Goal: Information Seeking & Learning: Check status

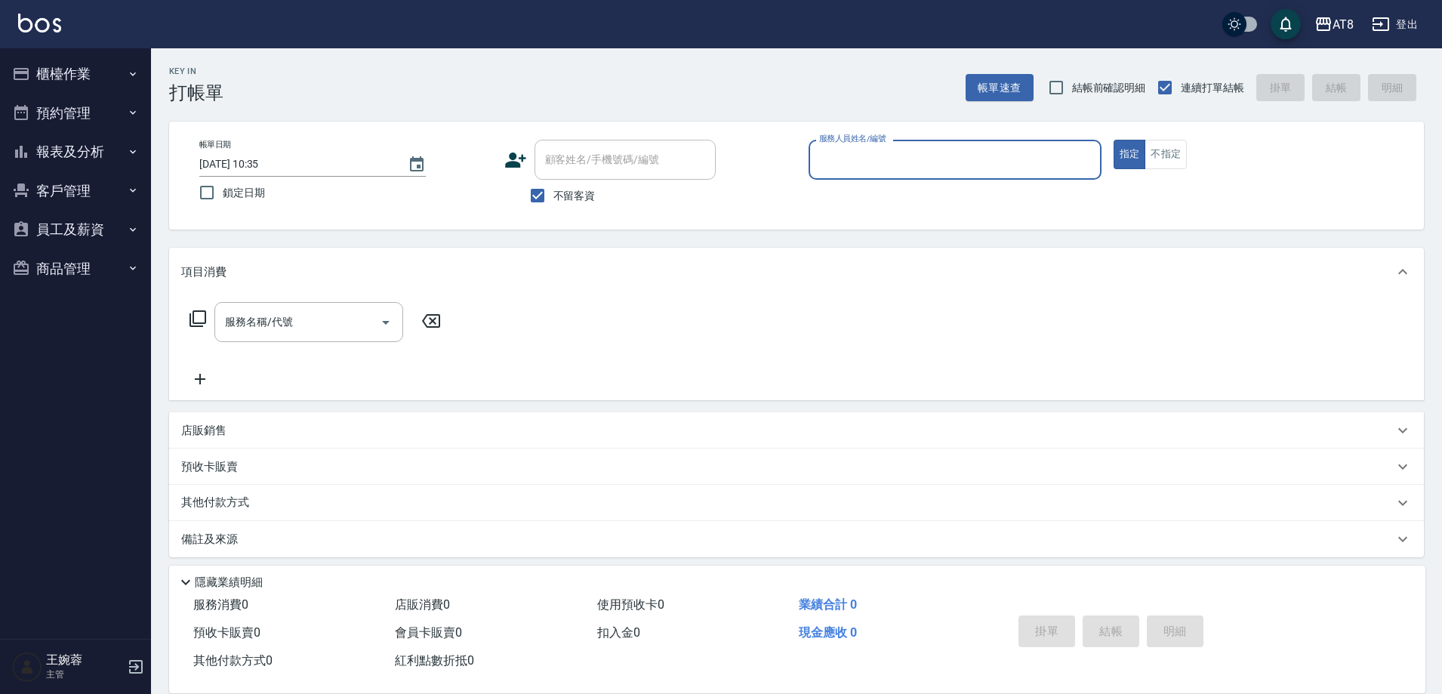
click at [119, 153] on button "報表及分析" at bounding box center [75, 151] width 139 height 39
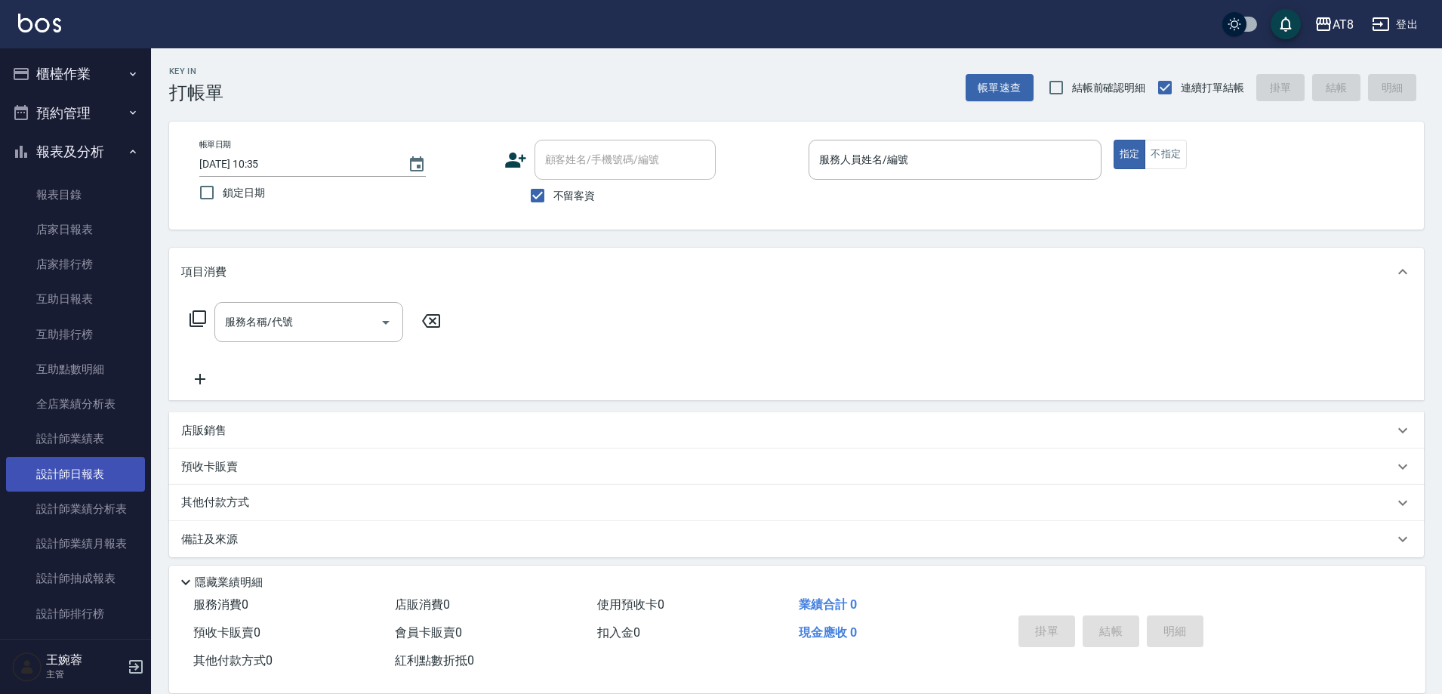
click at [80, 481] on link "設計師日報表" at bounding box center [75, 474] width 139 height 35
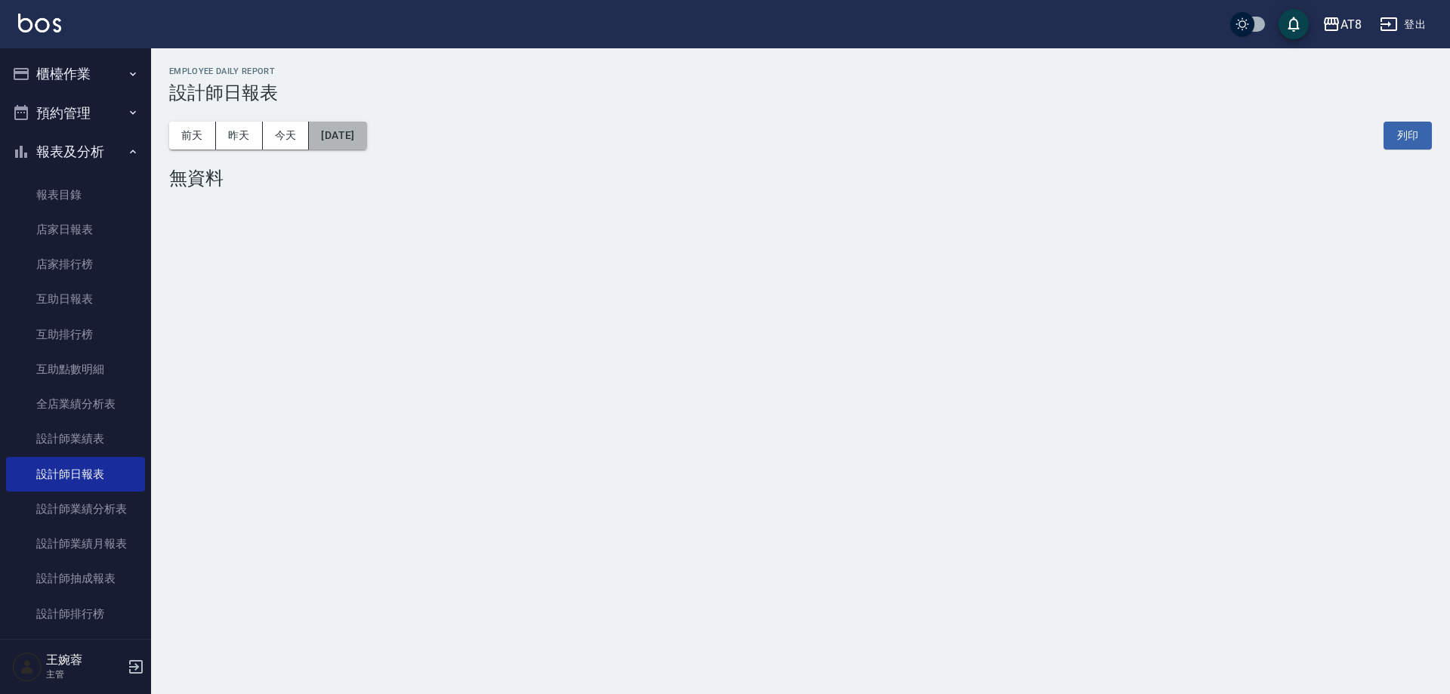
click at [326, 132] on button "[DATE]" at bounding box center [337, 136] width 57 height 28
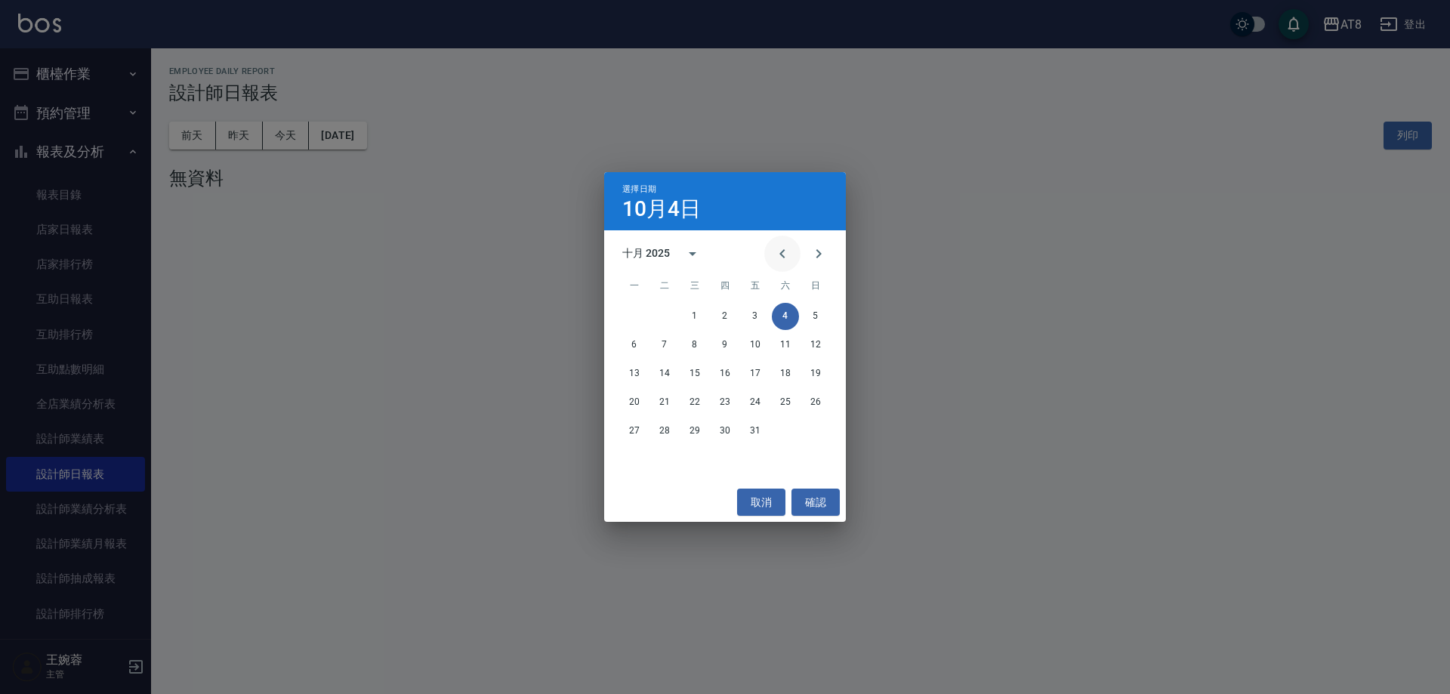
click at [773, 257] on icon "Previous month" at bounding box center [782, 254] width 18 height 18
click at [627, 316] on button "1" at bounding box center [634, 316] width 27 height 27
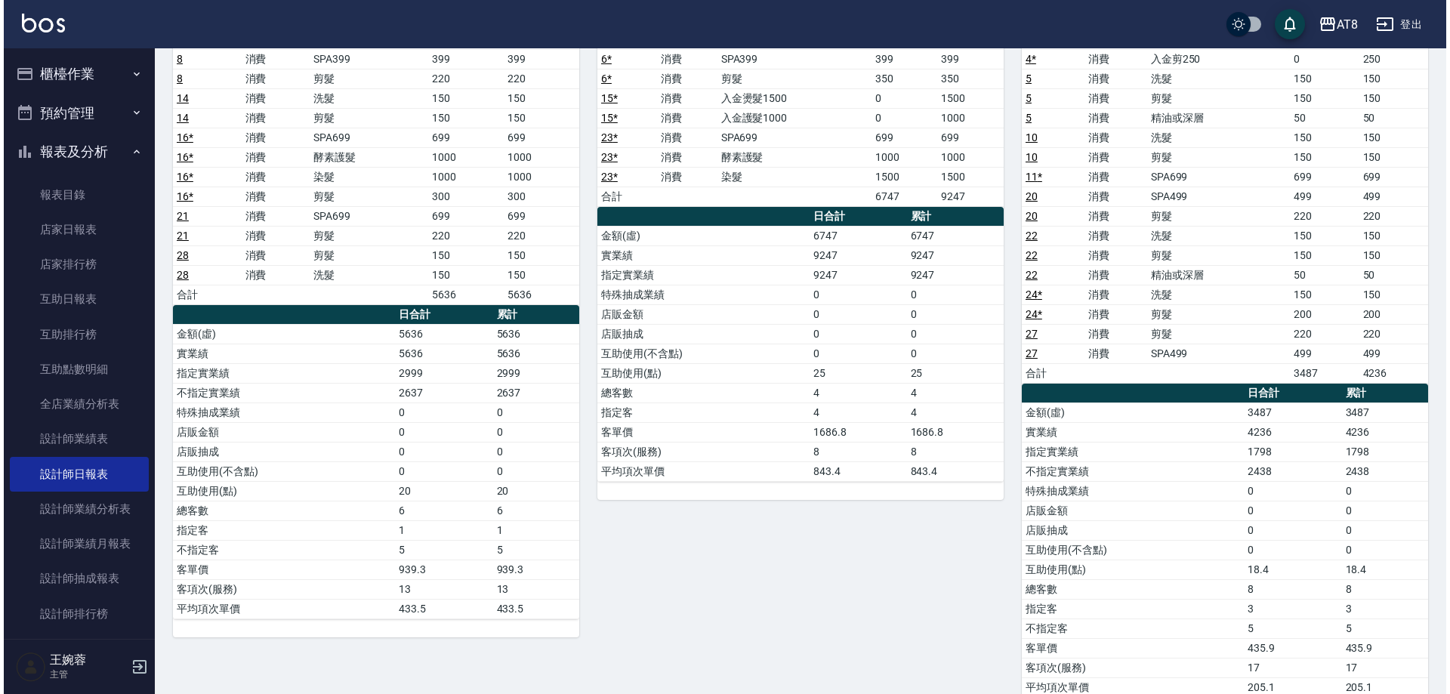
scroll to position [66, 0]
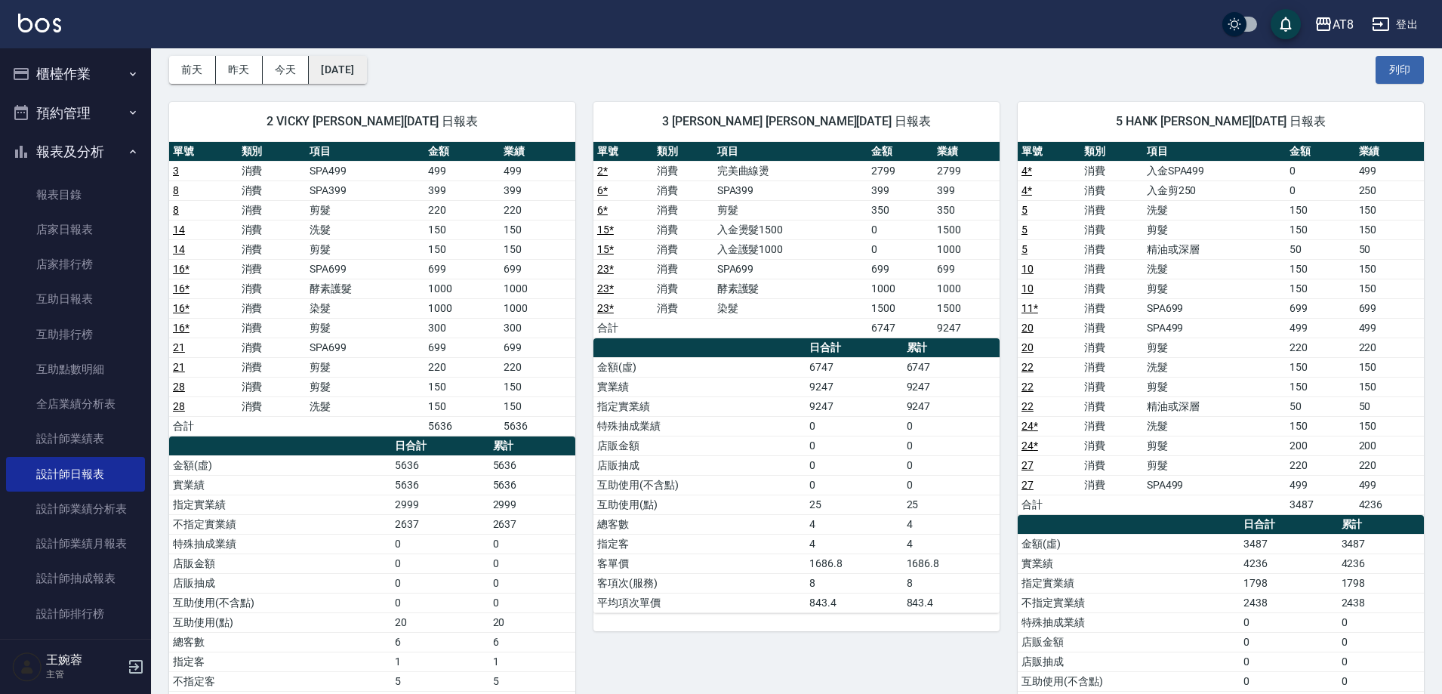
click at [345, 61] on button "[DATE]" at bounding box center [337, 70] width 57 height 28
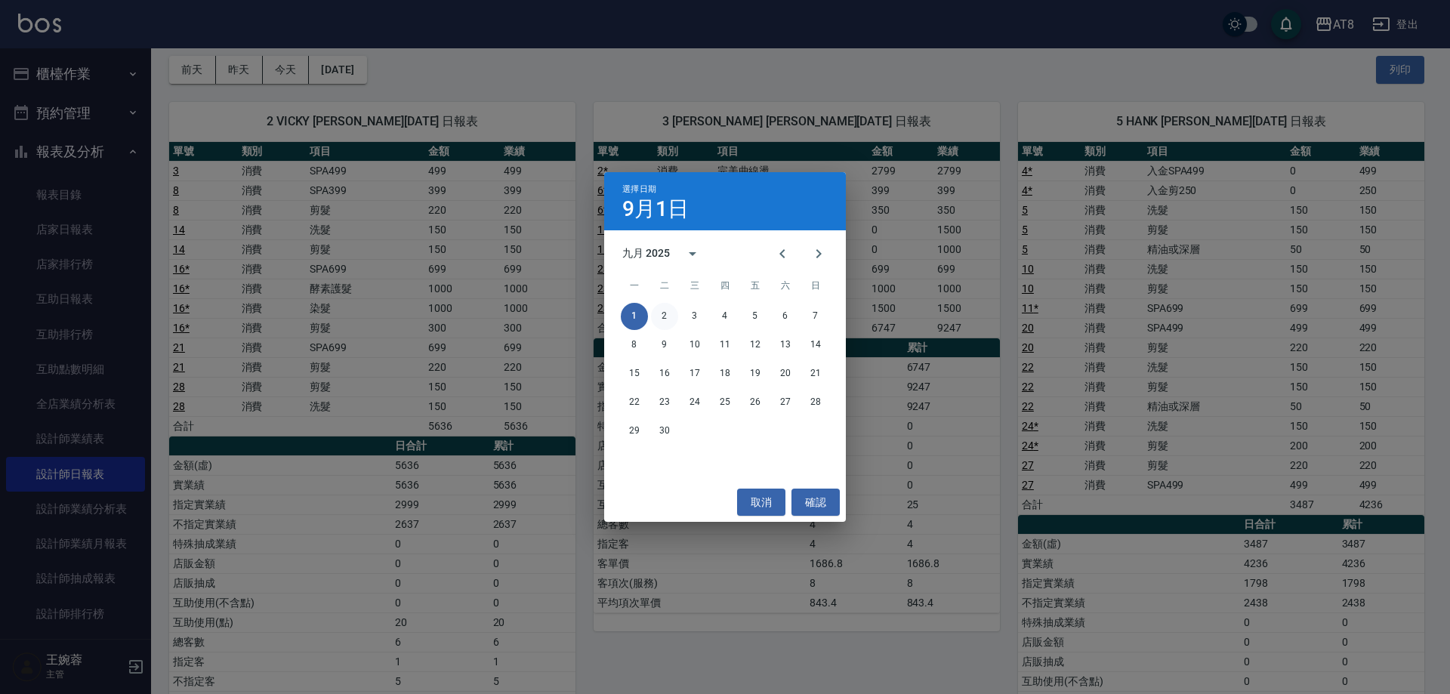
click at [661, 325] on button "2" at bounding box center [664, 316] width 27 height 27
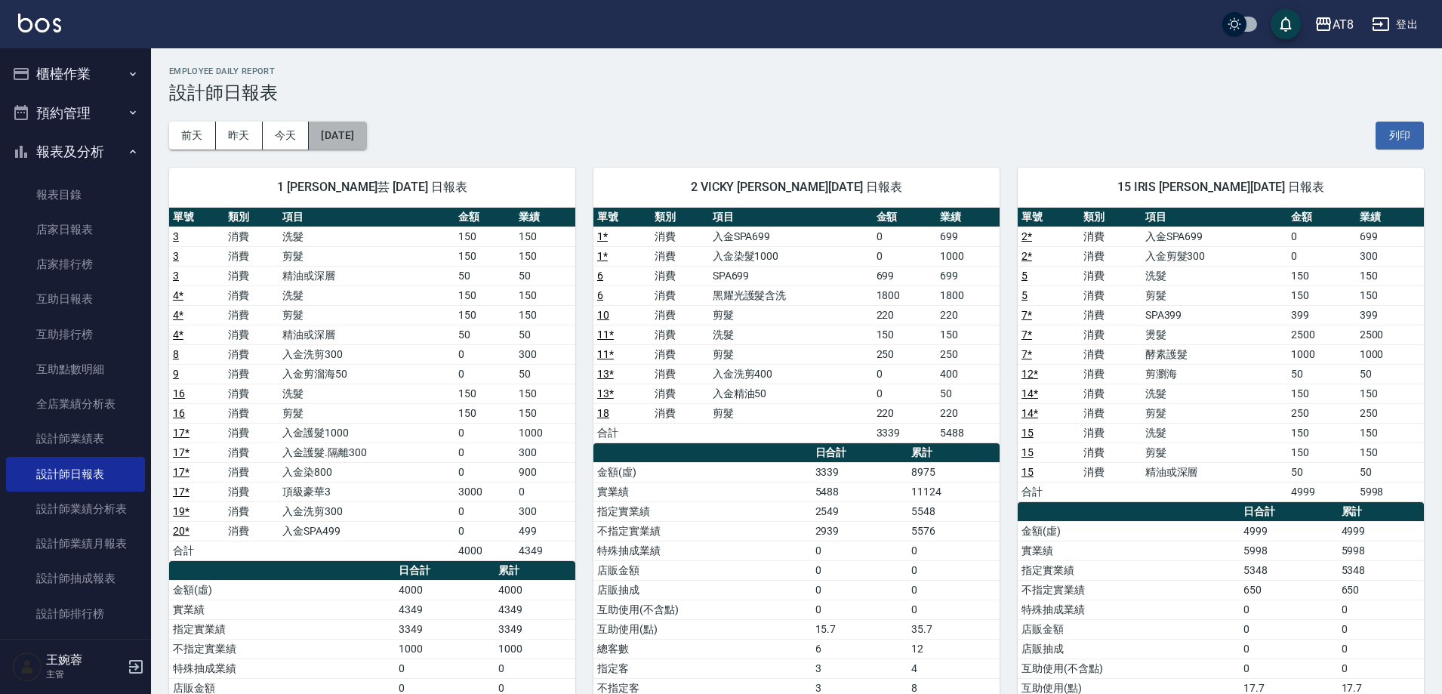
click at [344, 137] on button "[DATE]" at bounding box center [337, 136] width 57 height 28
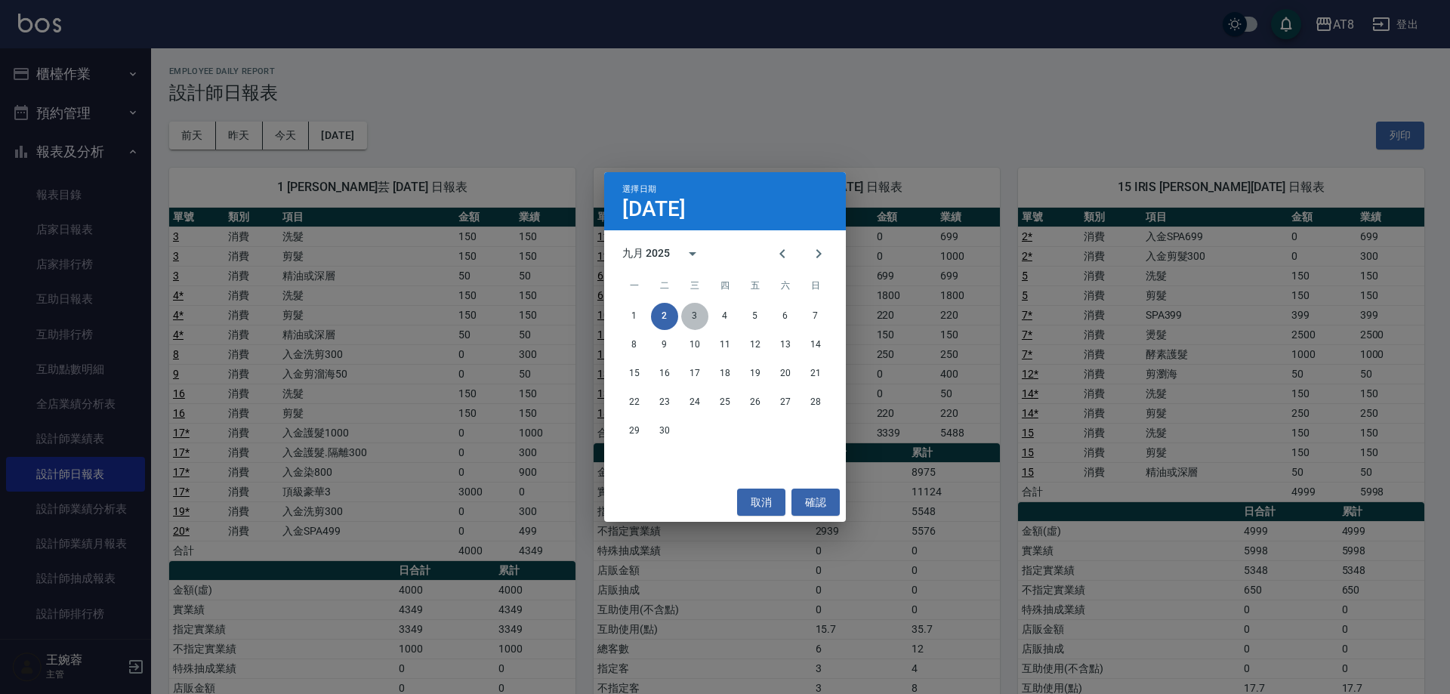
click at [695, 319] on button "3" at bounding box center [694, 316] width 27 height 27
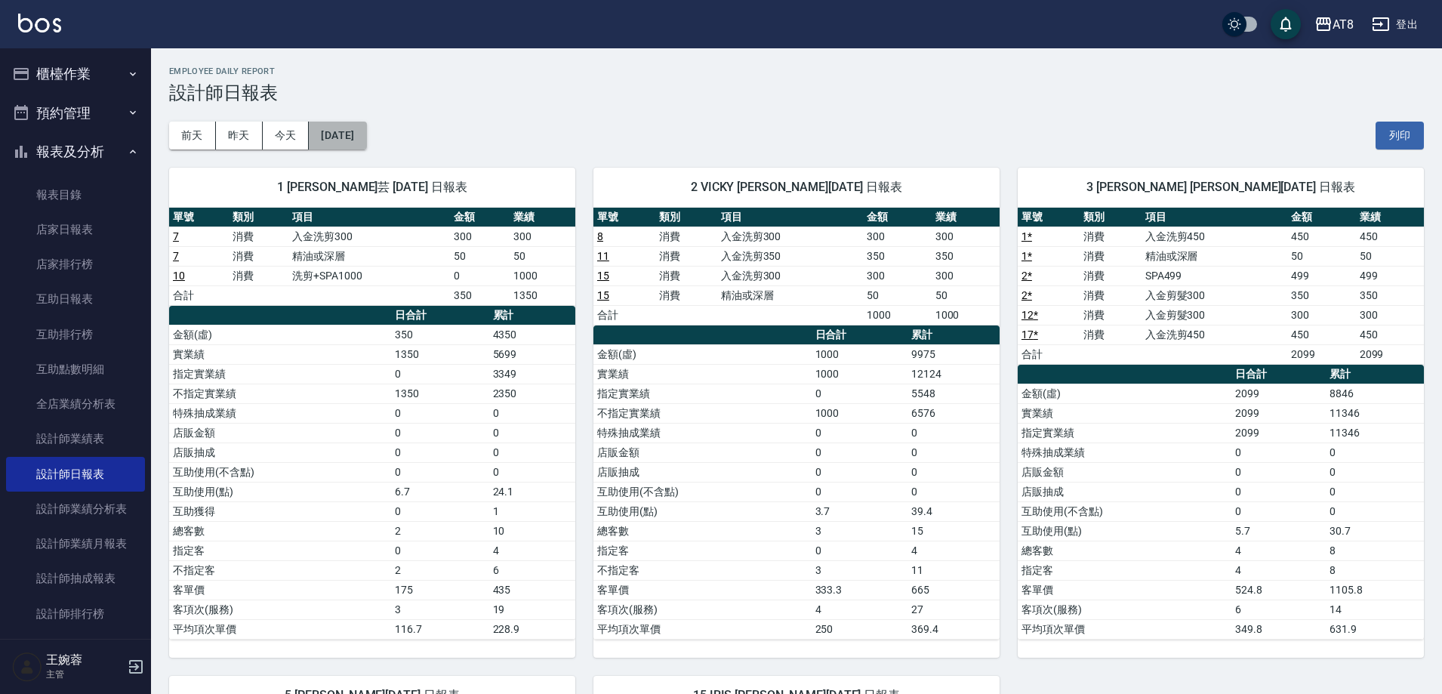
click at [362, 130] on button "[DATE]" at bounding box center [337, 136] width 57 height 28
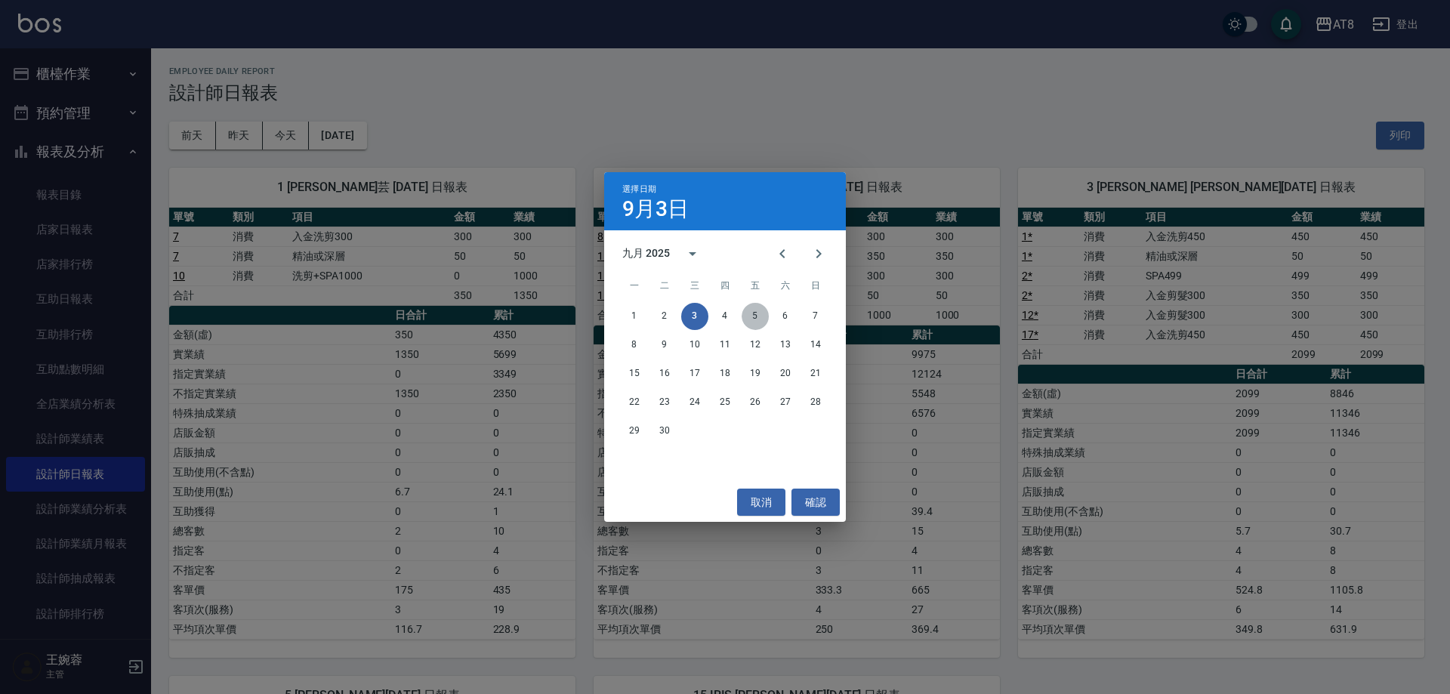
click at [754, 312] on button "5" at bounding box center [754, 316] width 27 height 27
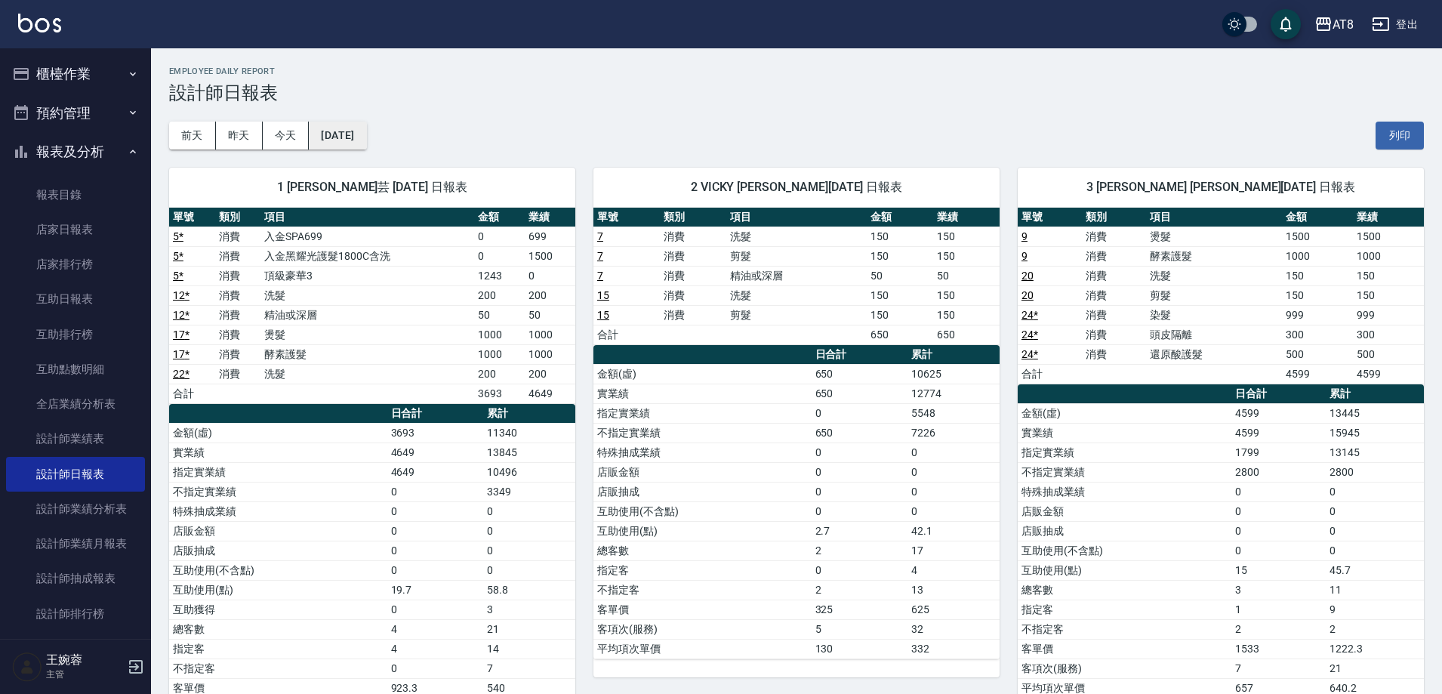
click at [338, 136] on button "[DATE]" at bounding box center [337, 136] width 57 height 28
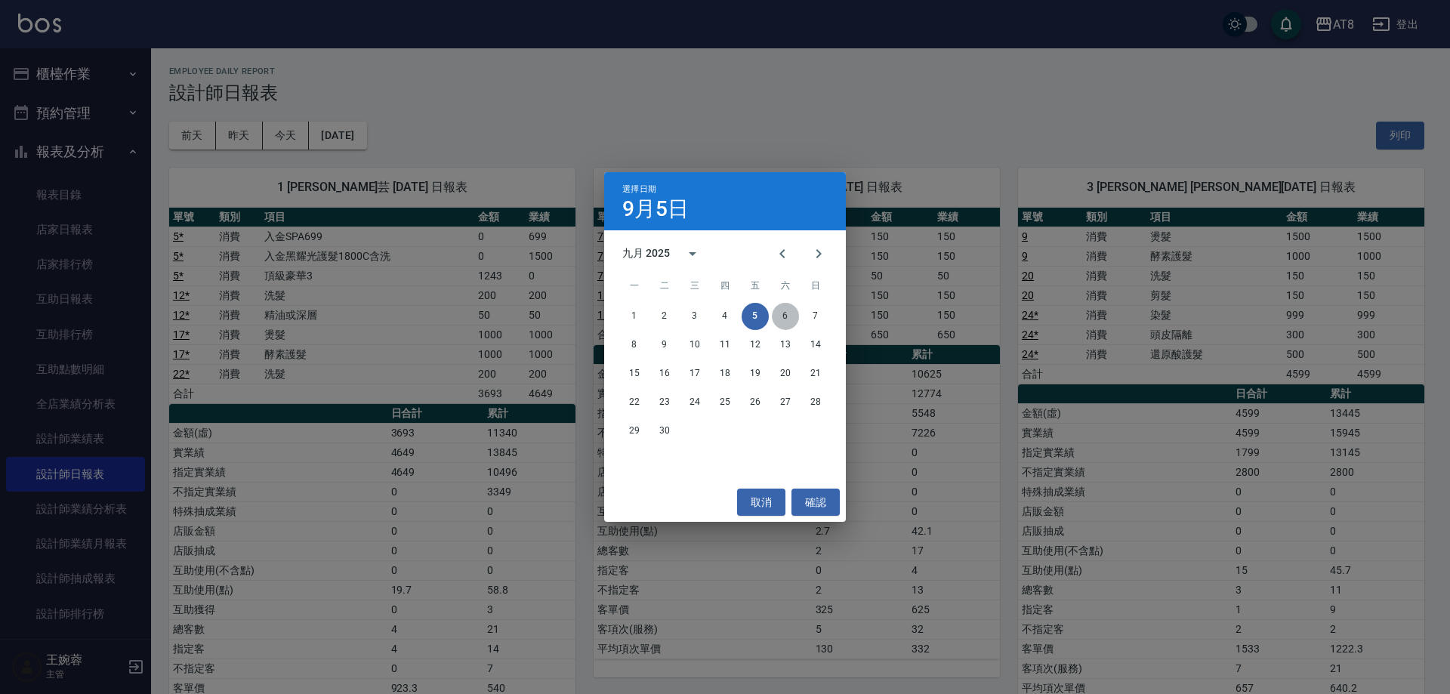
click at [787, 319] on button "6" at bounding box center [785, 316] width 27 height 27
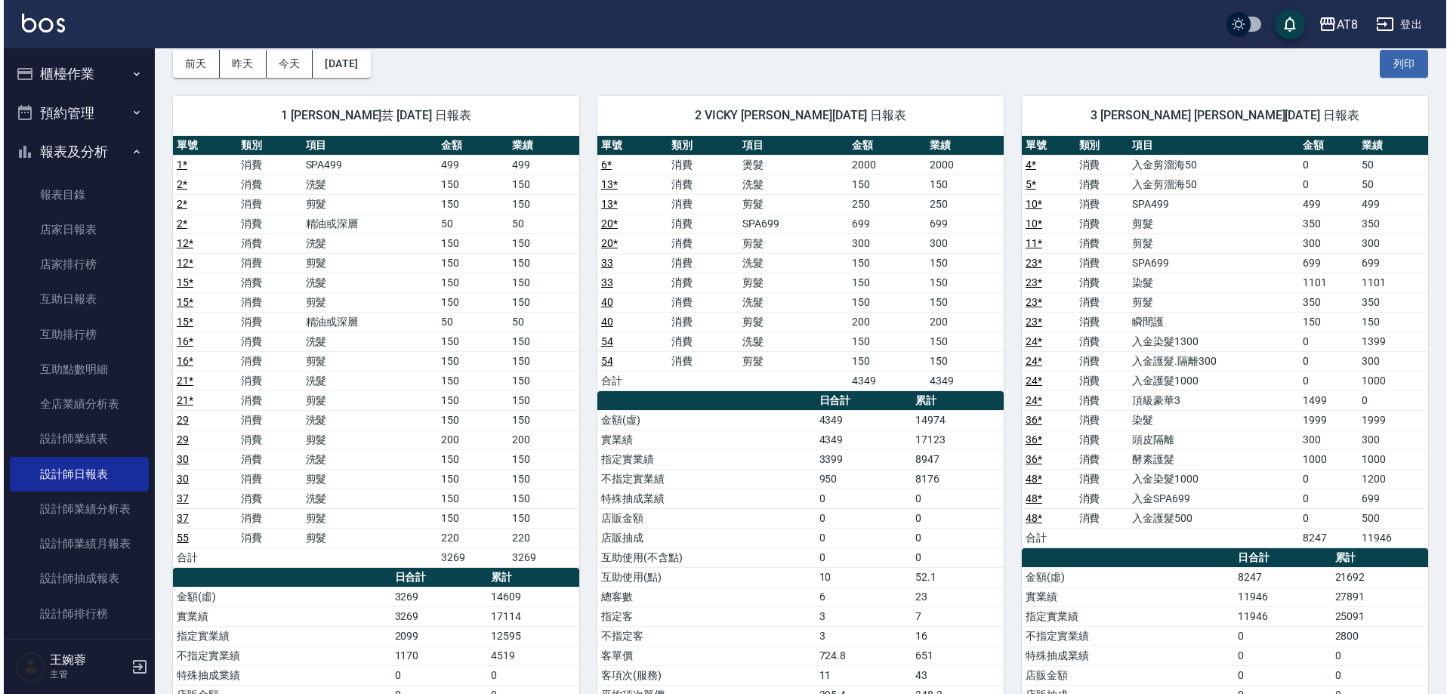
scroll to position [47, 0]
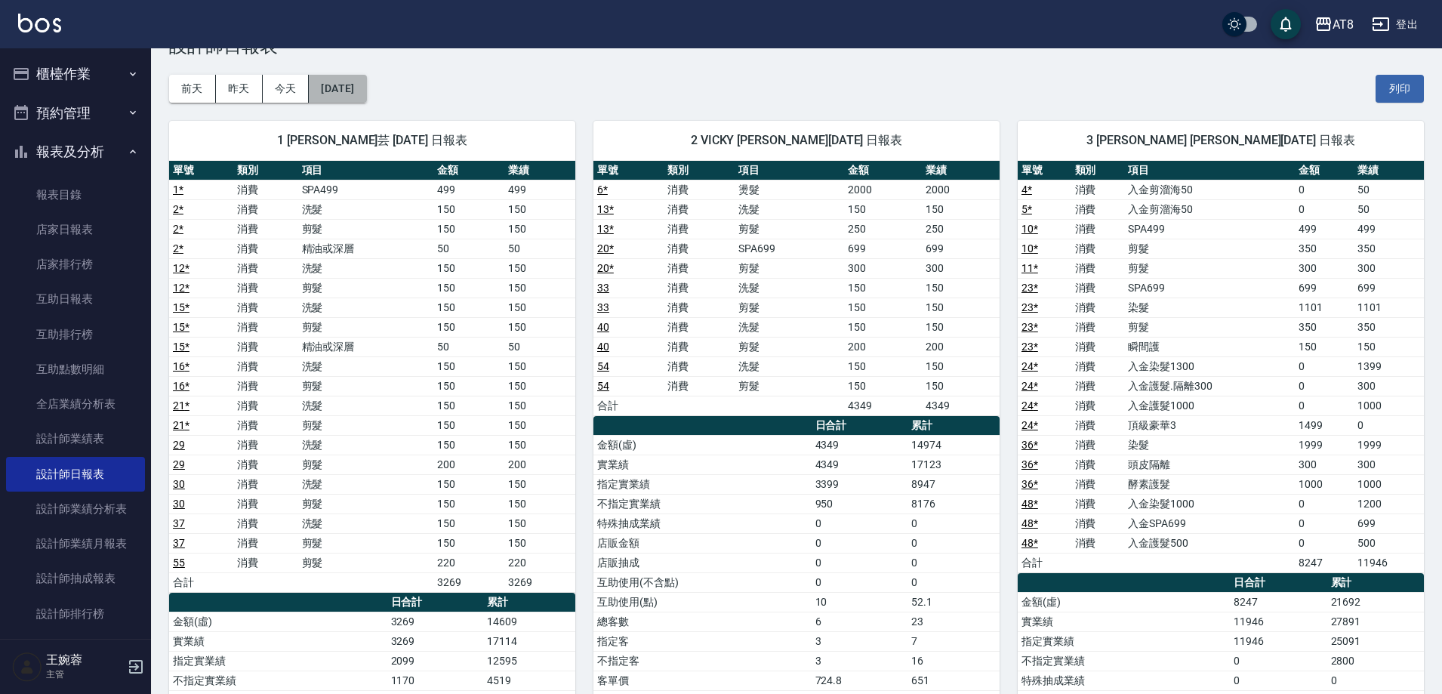
click at [357, 98] on button "[DATE]" at bounding box center [337, 89] width 57 height 28
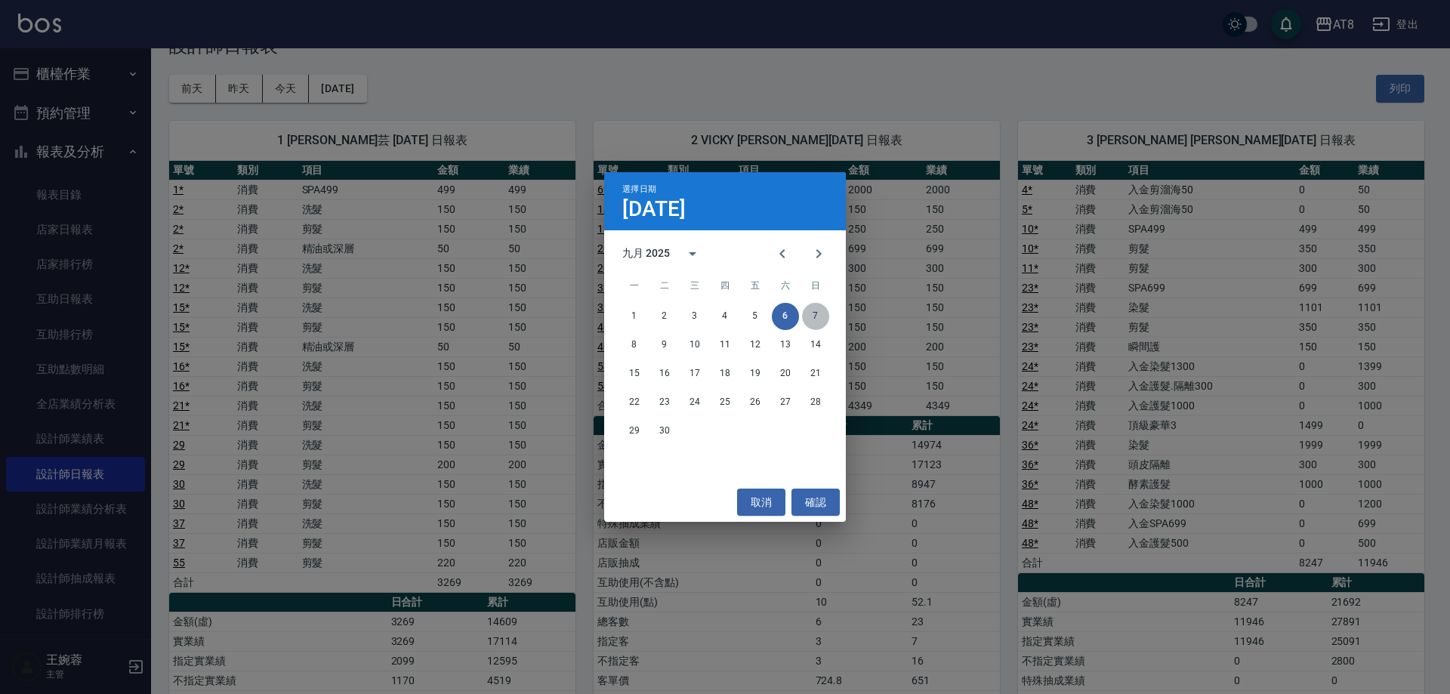
click at [813, 311] on button "7" at bounding box center [815, 316] width 27 height 27
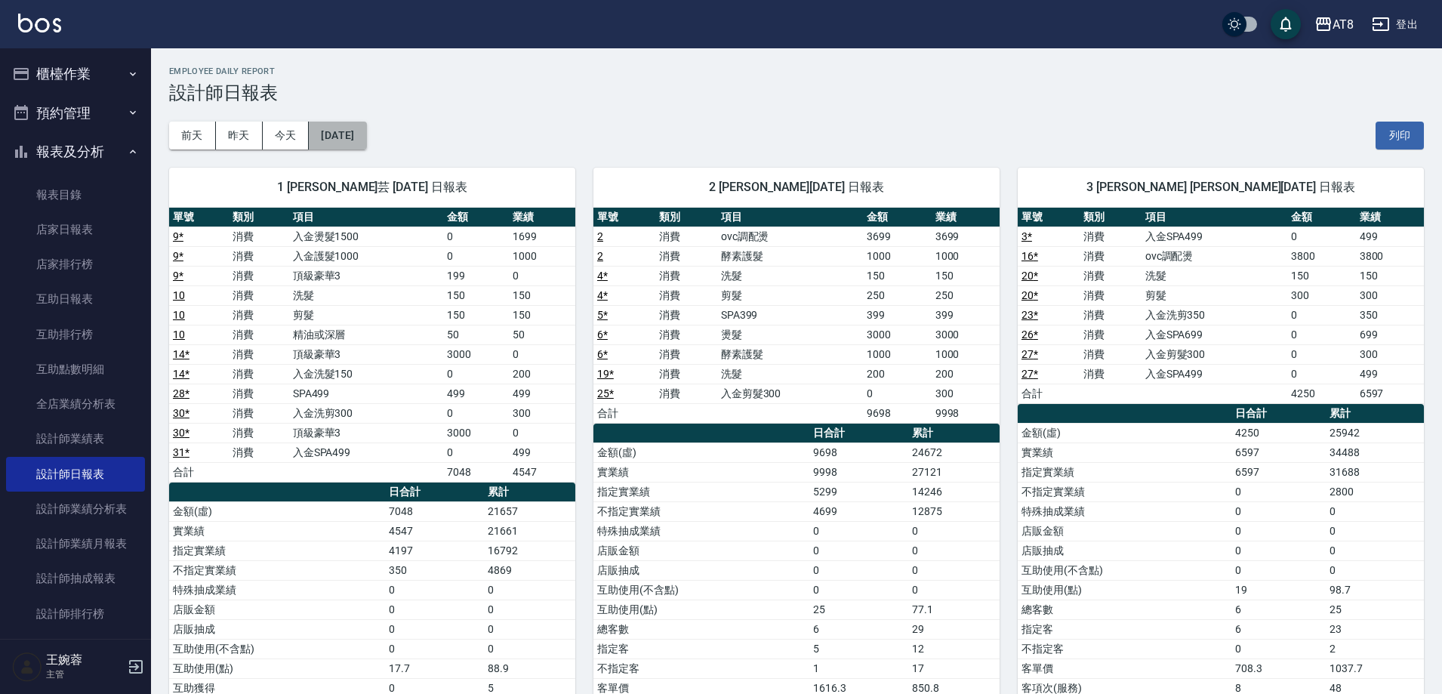
click at [356, 147] on button "[DATE]" at bounding box center [337, 136] width 57 height 28
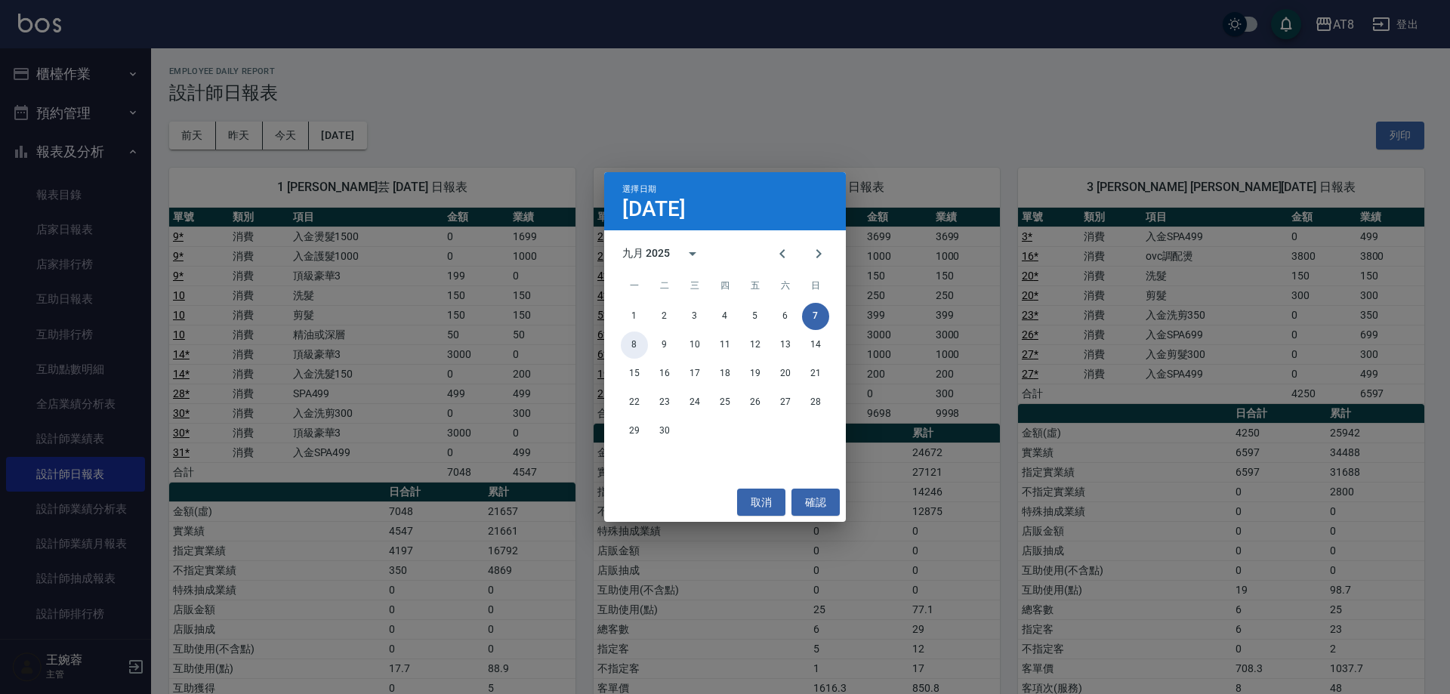
click at [635, 339] on button "8" at bounding box center [634, 344] width 27 height 27
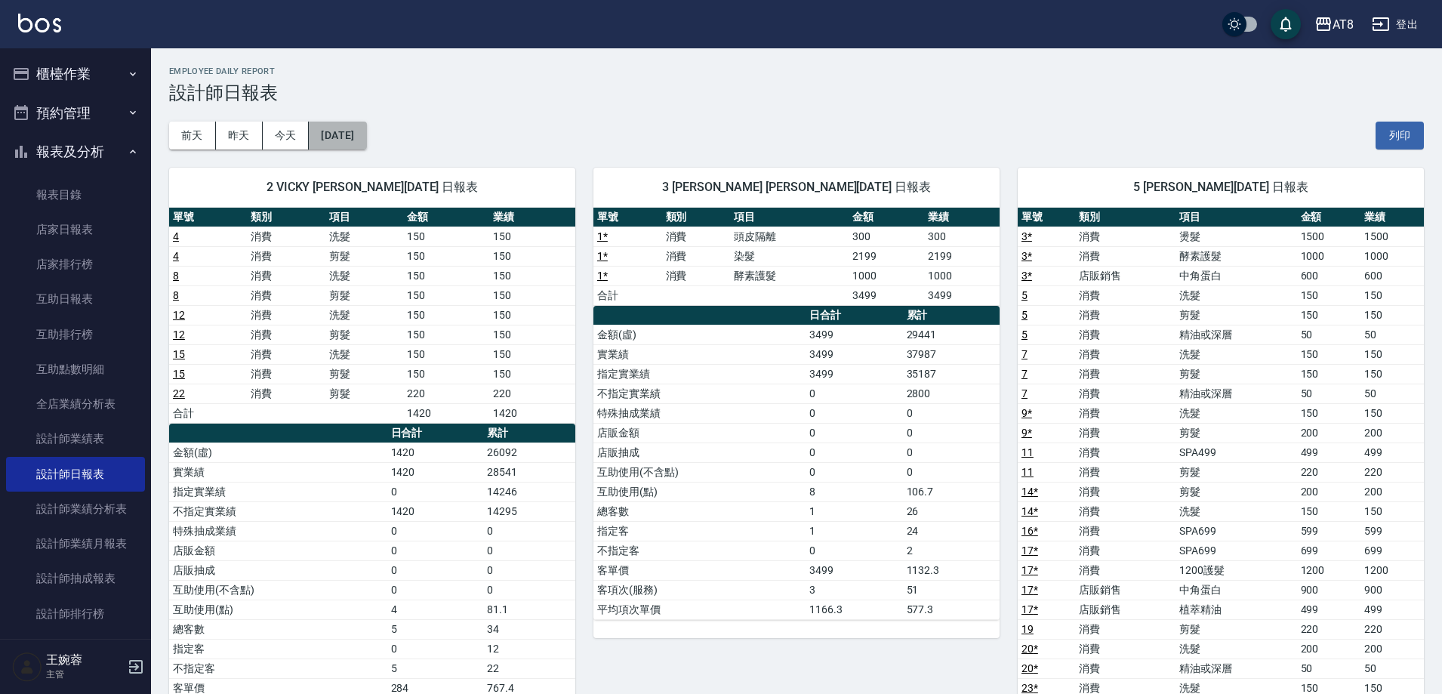
click at [366, 134] on button "[DATE]" at bounding box center [337, 136] width 57 height 28
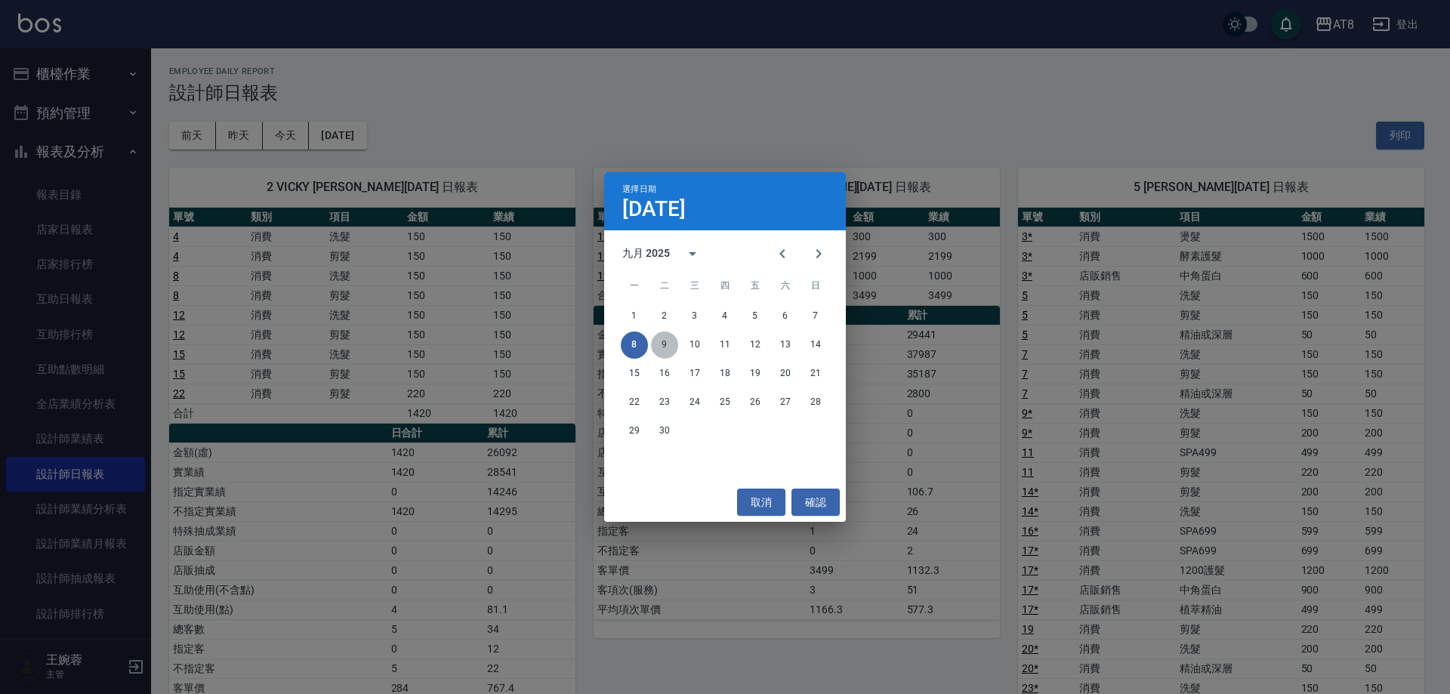
click at [664, 342] on button "9" at bounding box center [664, 344] width 27 height 27
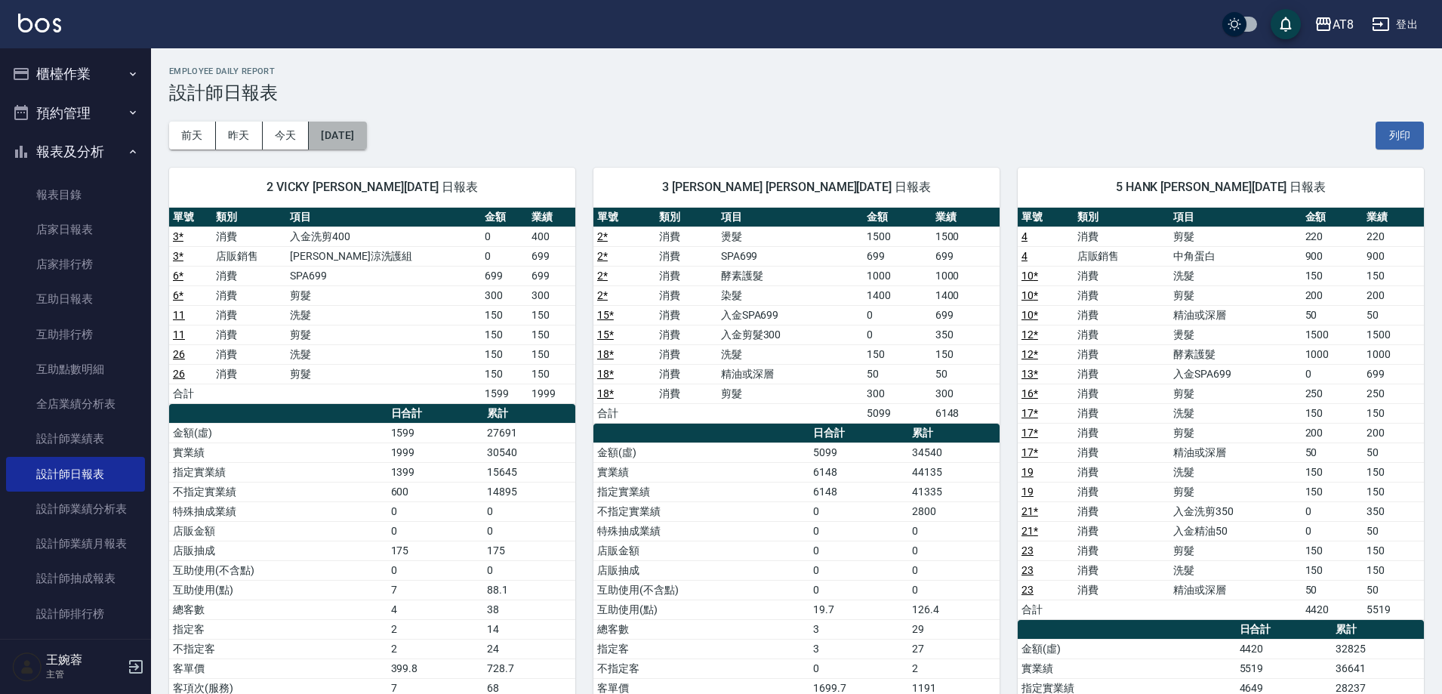
click at [348, 137] on button "[DATE]" at bounding box center [337, 136] width 57 height 28
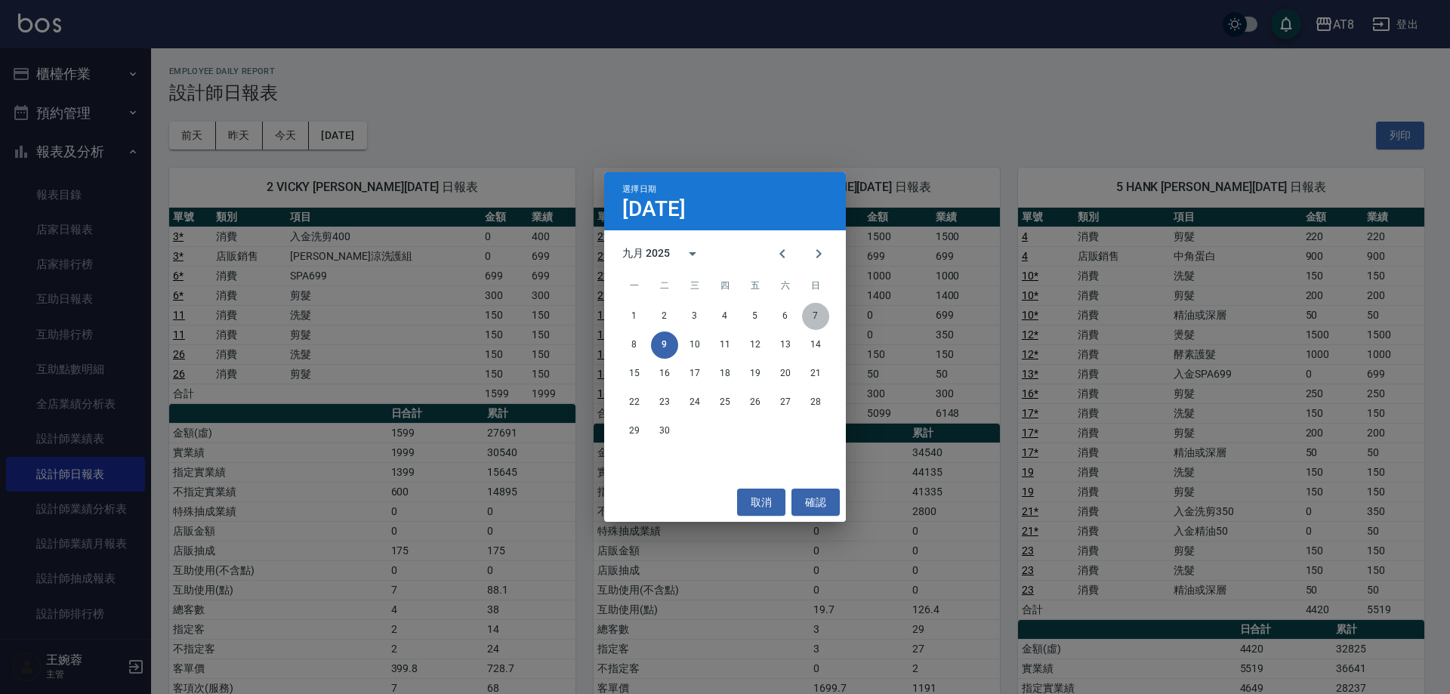
click at [814, 313] on button "7" at bounding box center [815, 316] width 27 height 27
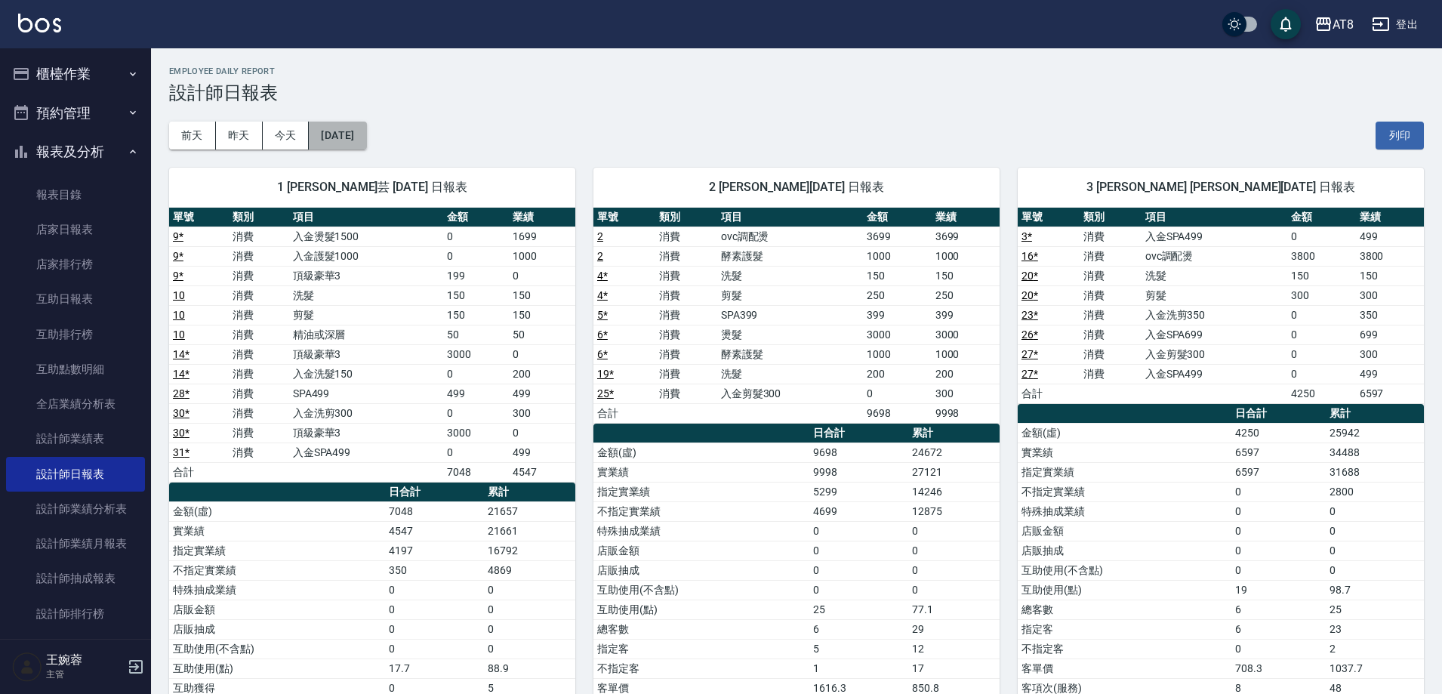
click at [359, 137] on button "[DATE]" at bounding box center [337, 136] width 57 height 28
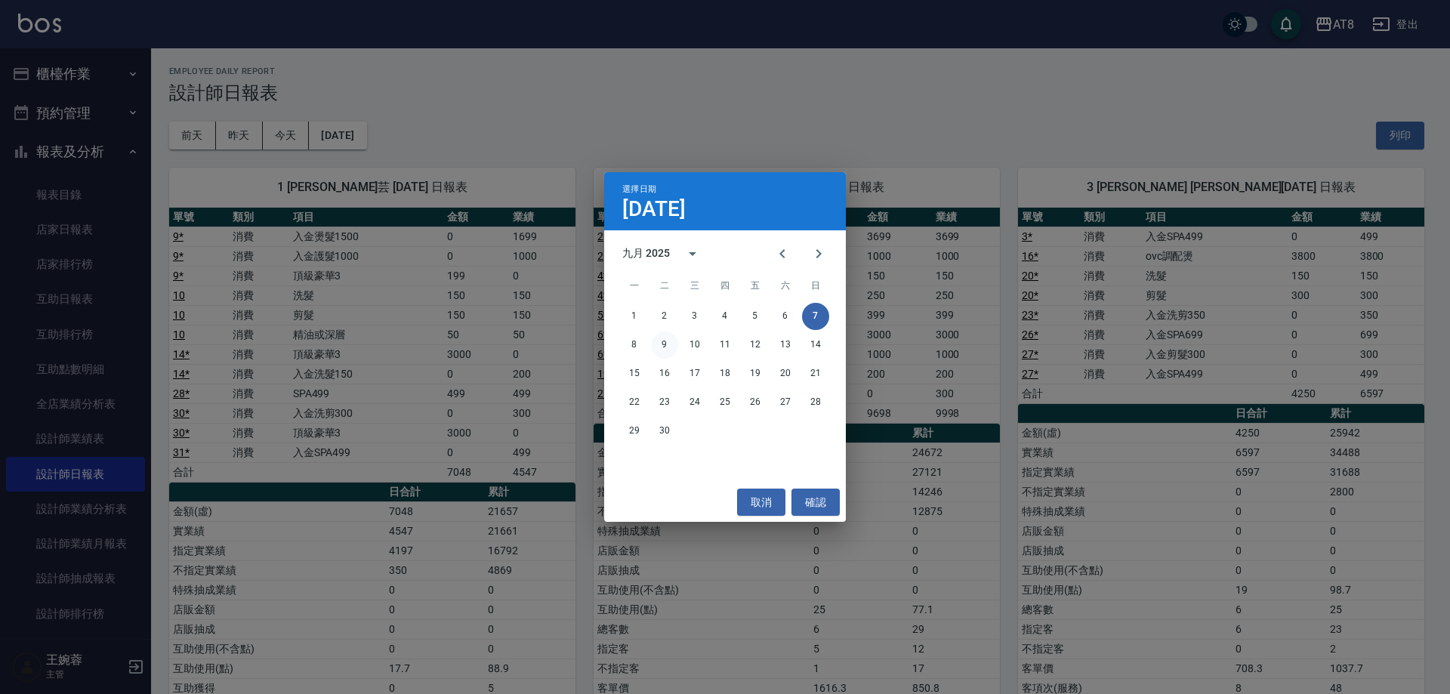
click at [665, 344] on button "9" at bounding box center [664, 344] width 27 height 27
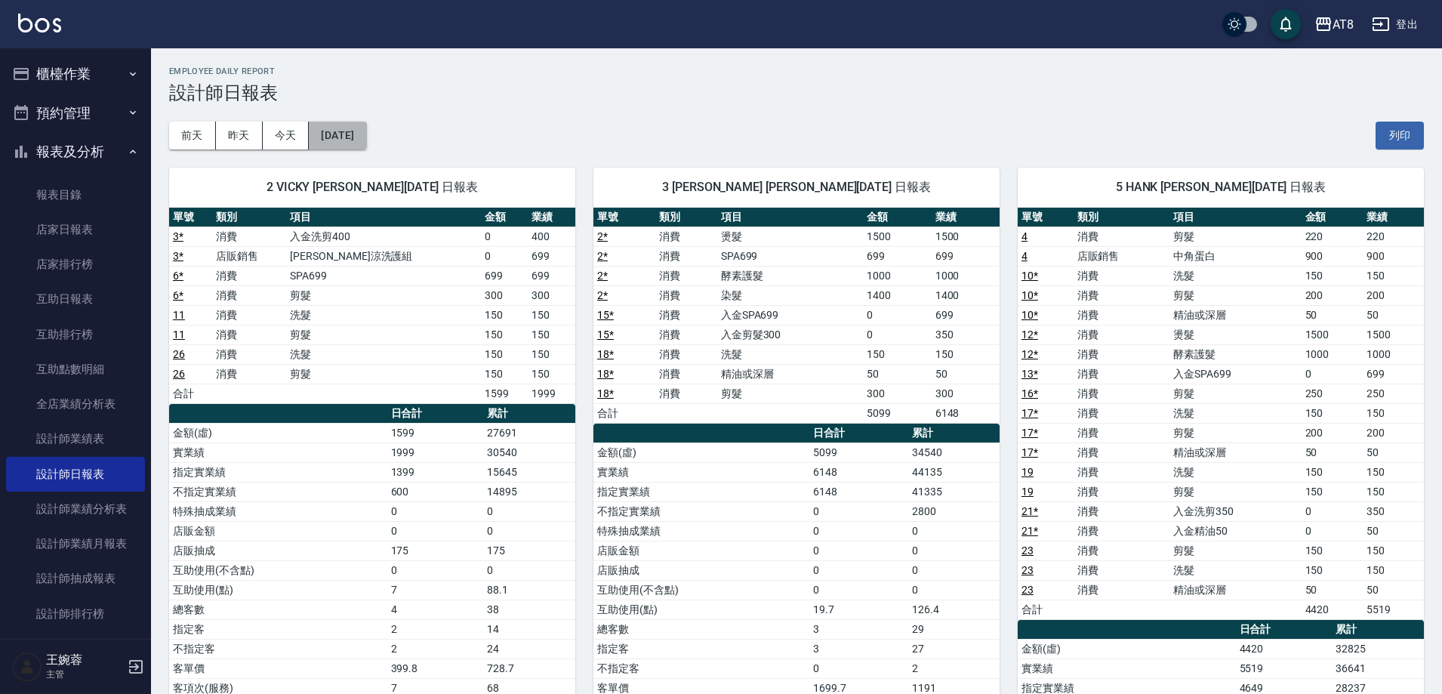
click at [339, 129] on button "[DATE]" at bounding box center [337, 136] width 57 height 28
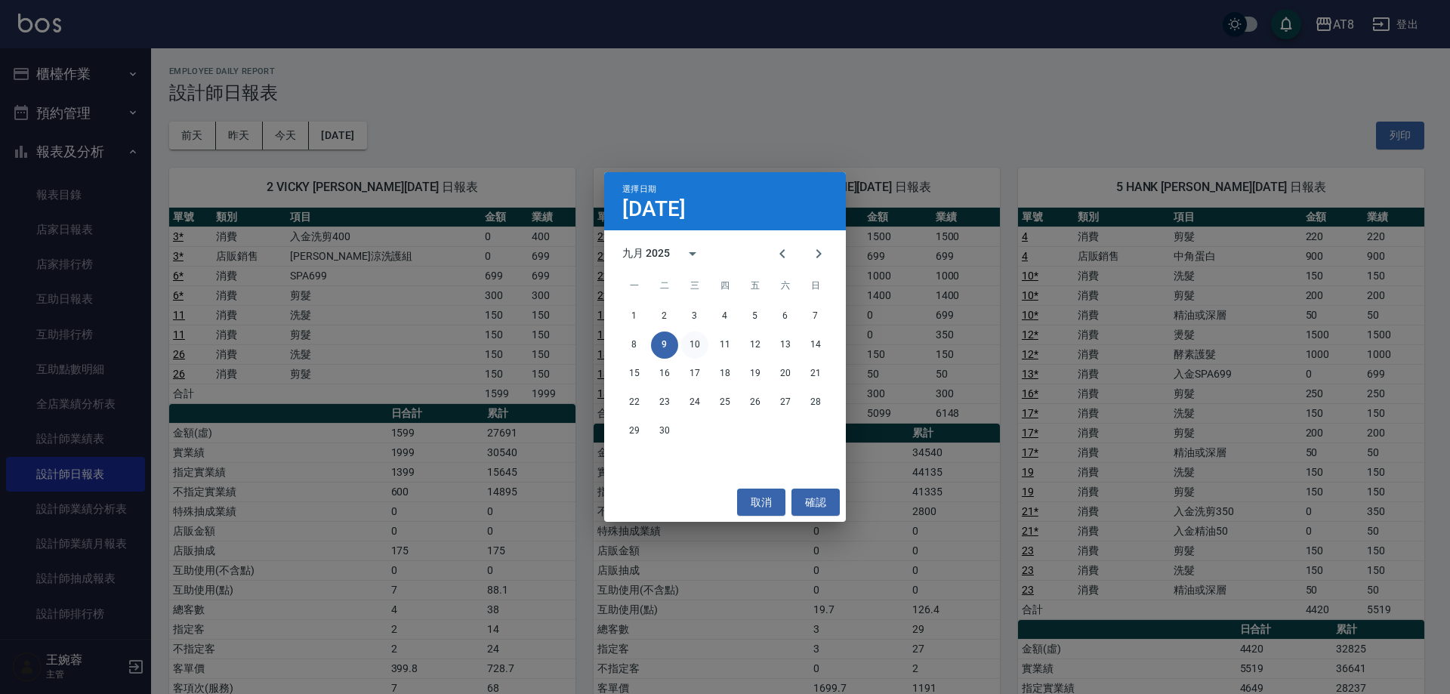
click at [692, 348] on button "10" at bounding box center [694, 344] width 27 height 27
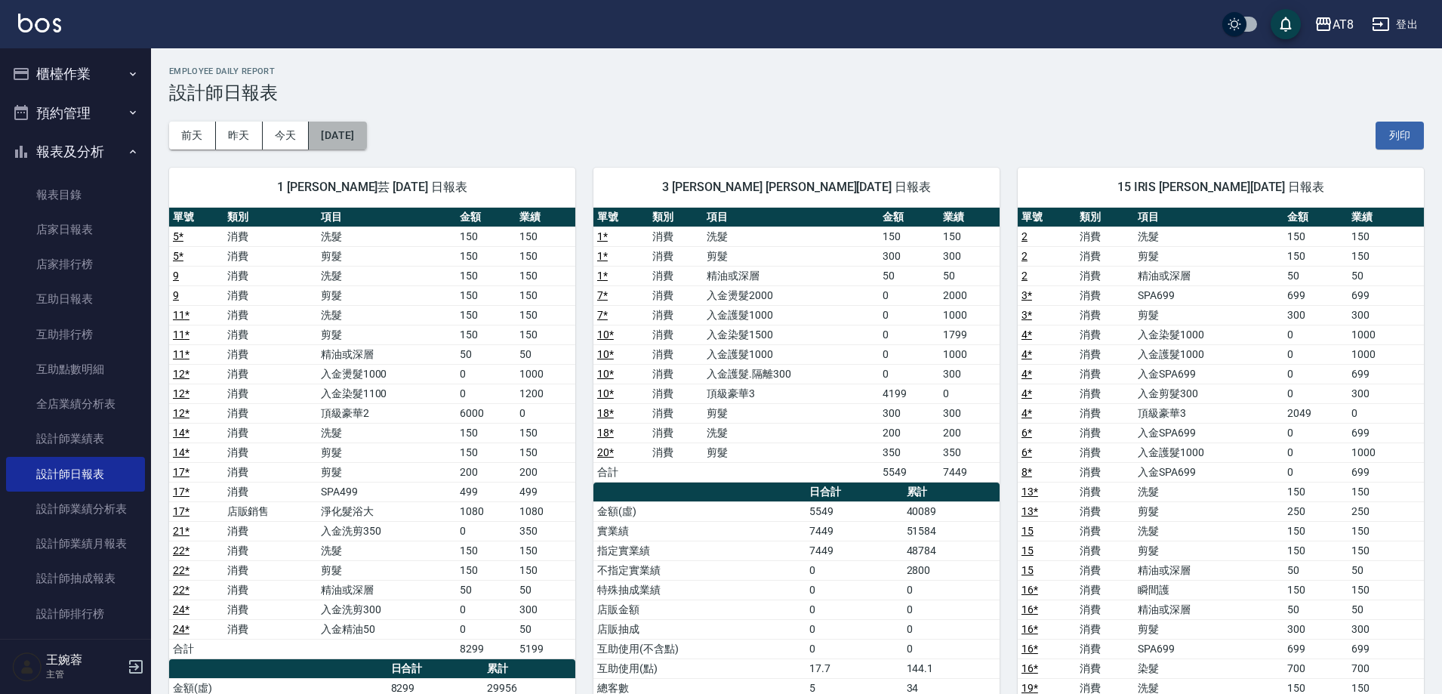
click at [366, 132] on button "[DATE]" at bounding box center [337, 136] width 57 height 28
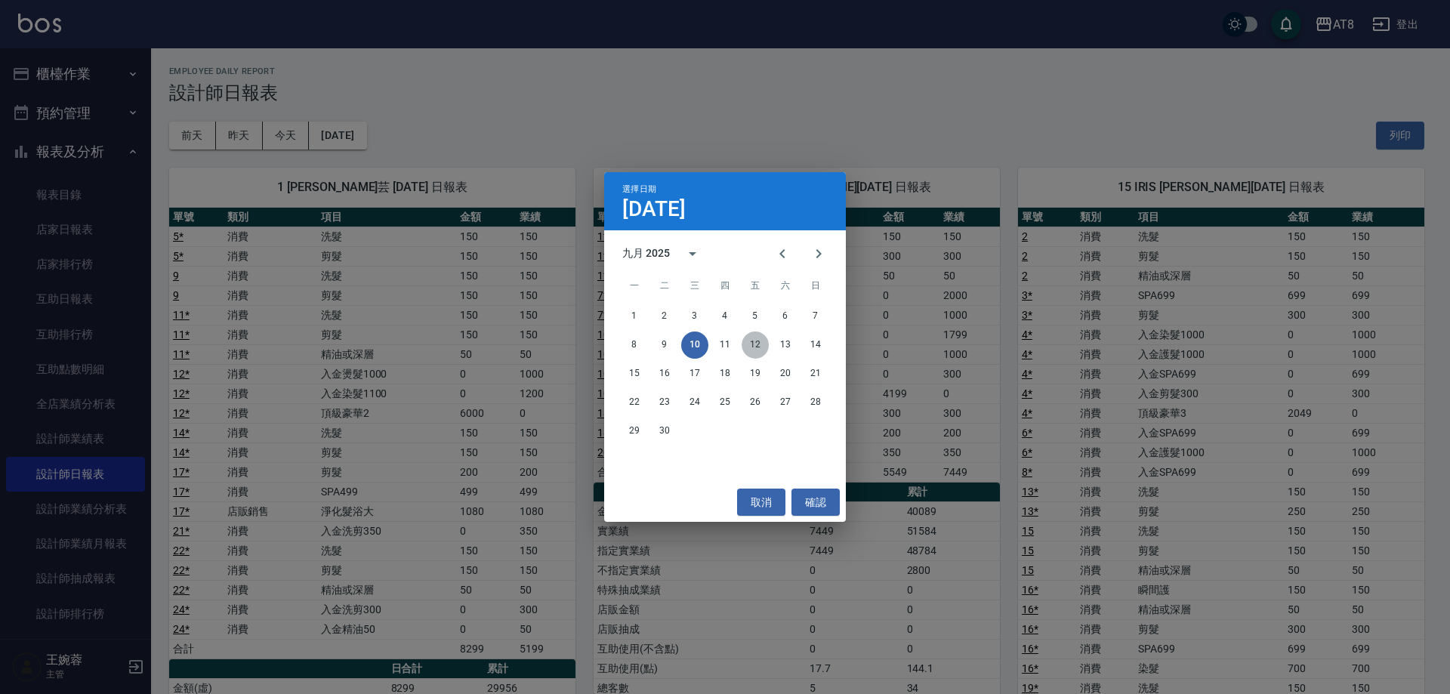
click at [758, 347] on button "12" at bounding box center [754, 344] width 27 height 27
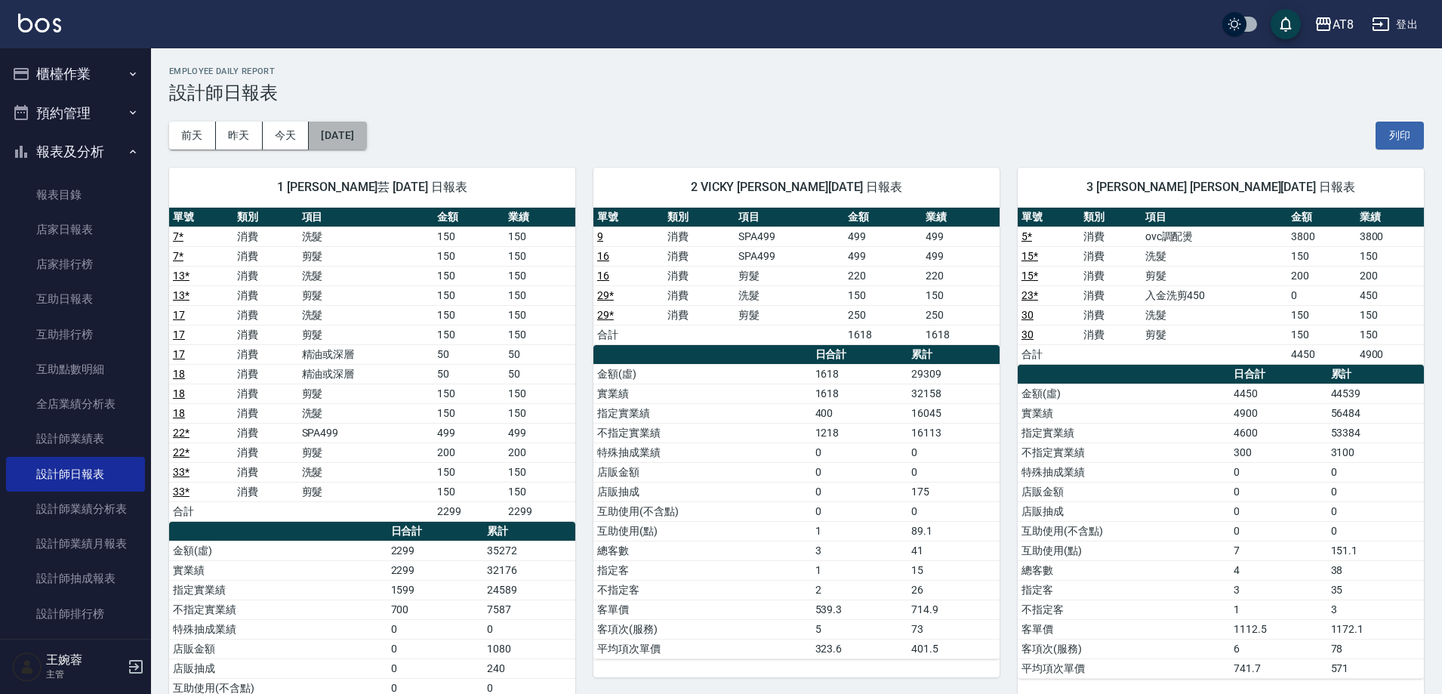
click at [366, 149] on button "[DATE]" at bounding box center [337, 136] width 57 height 28
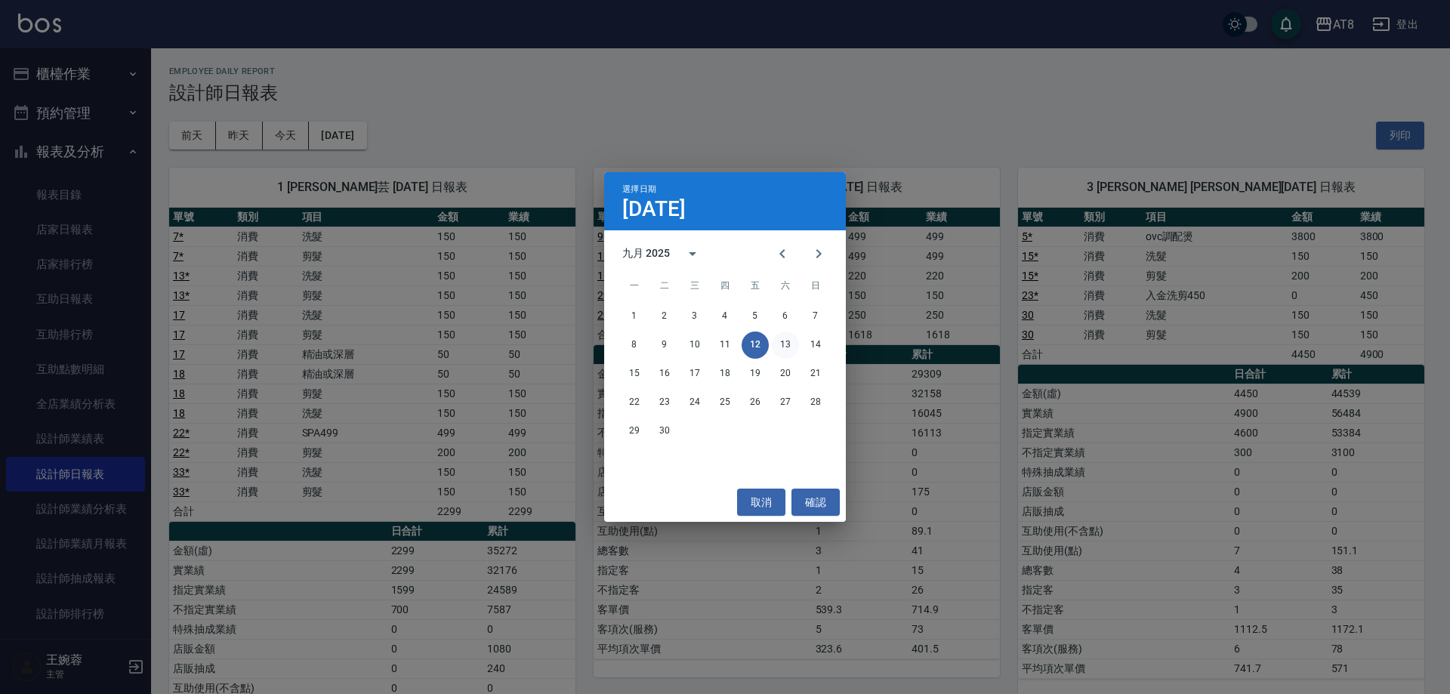
click at [790, 339] on button "13" at bounding box center [785, 344] width 27 height 27
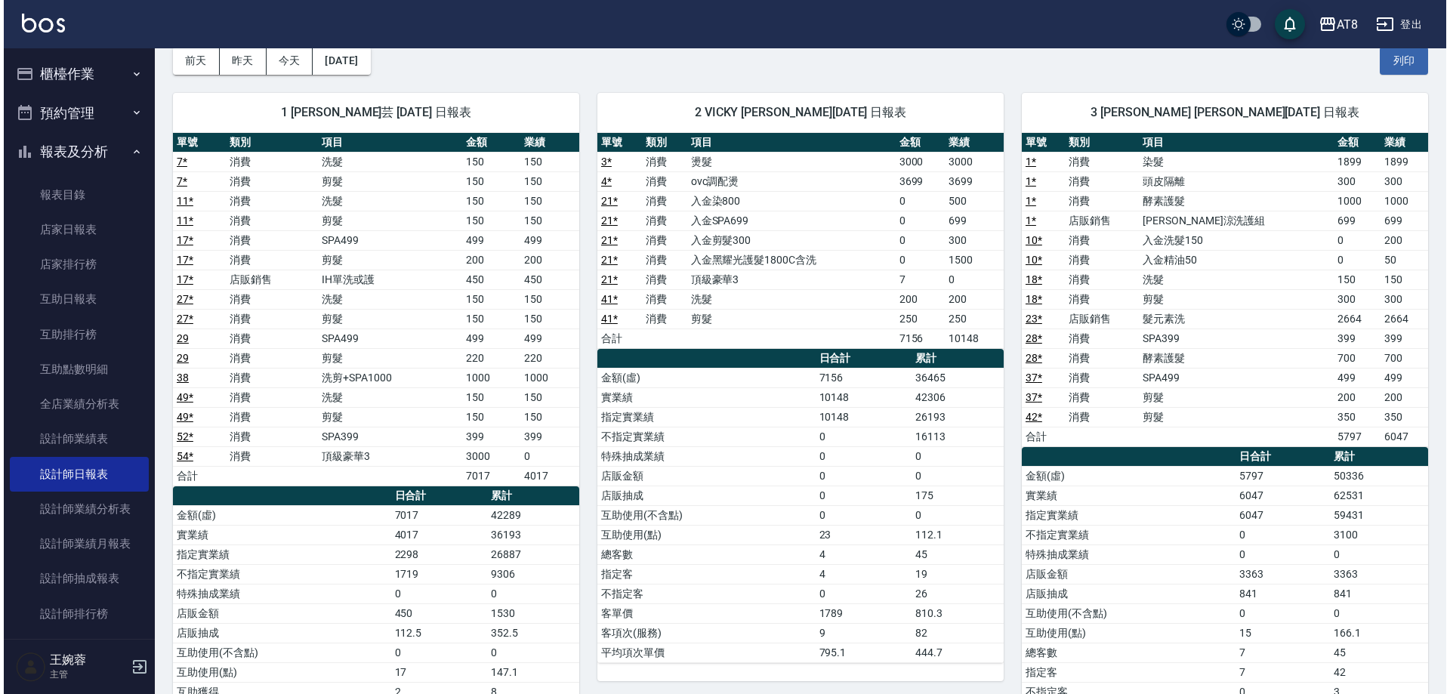
scroll to position [76, 0]
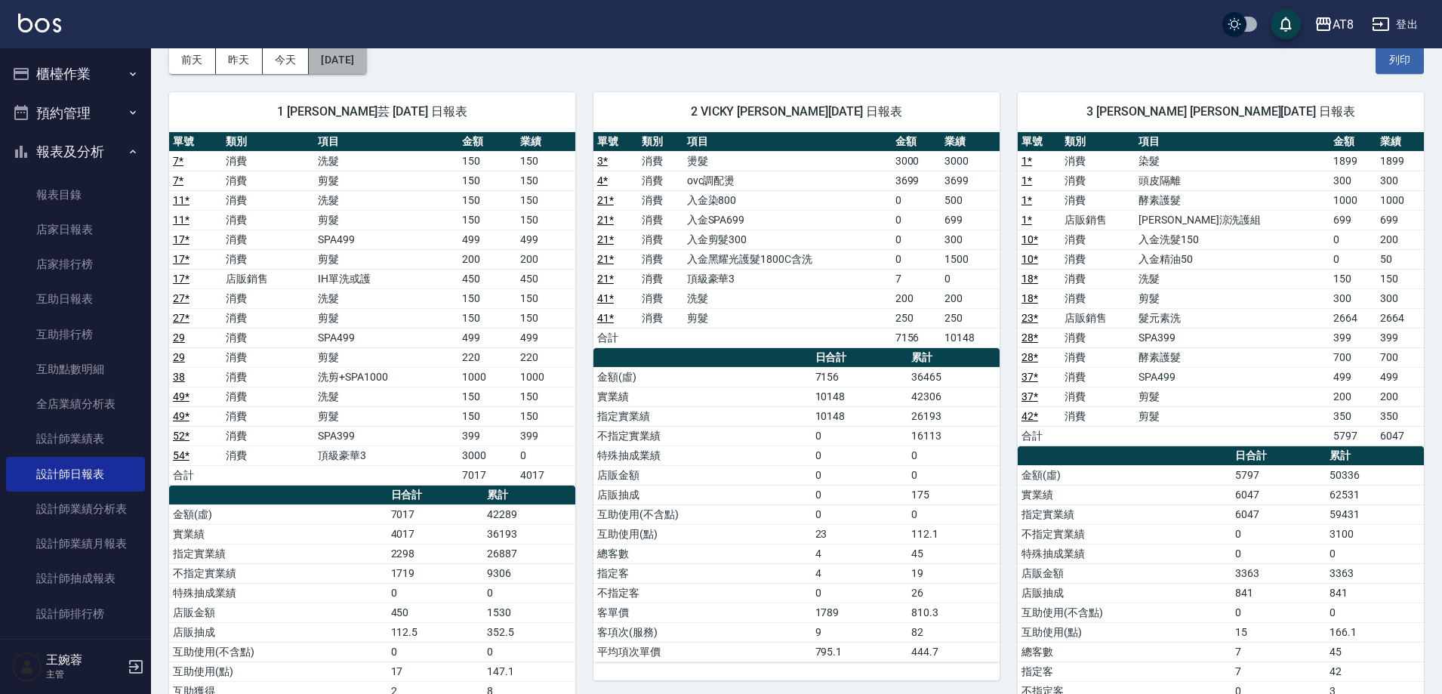
click at [362, 61] on button "[DATE]" at bounding box center [337, 60] width 57 height 28
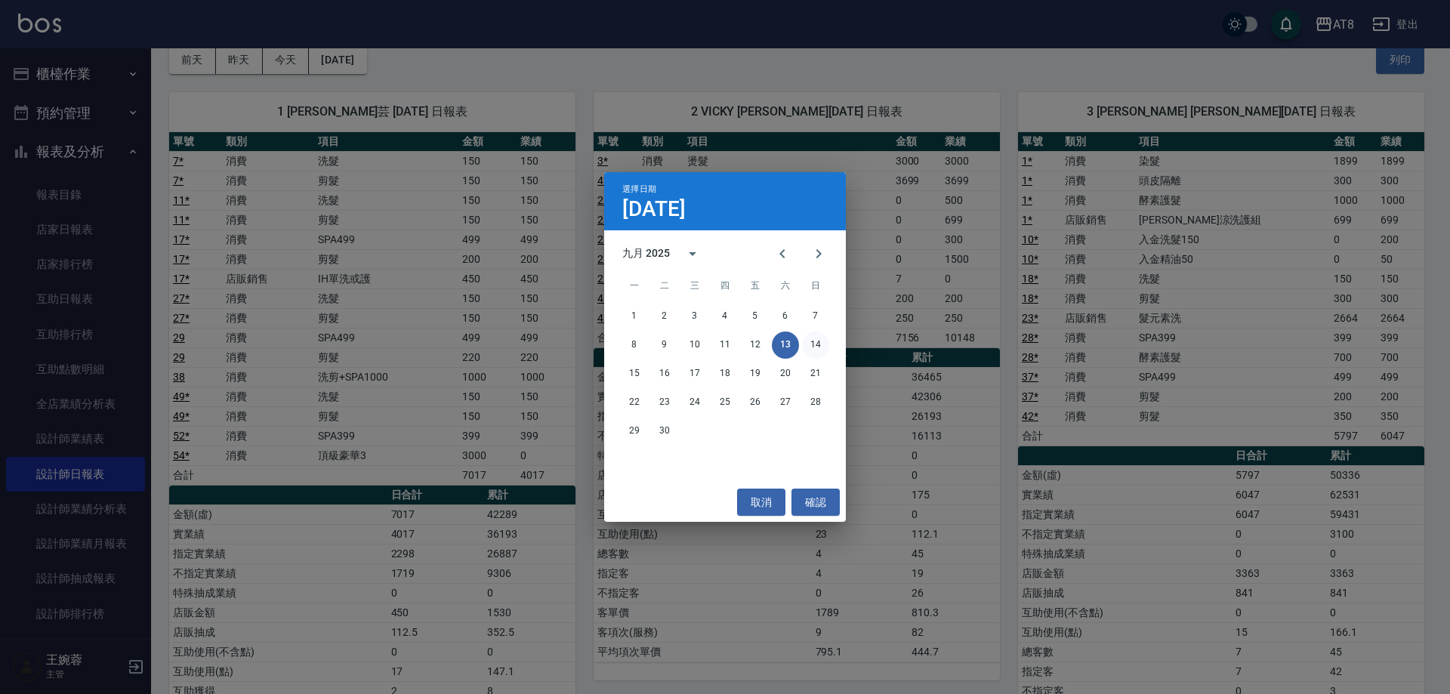
click at [812, 343] on button "14" at bounding box center [815, 344] width 27 height 27
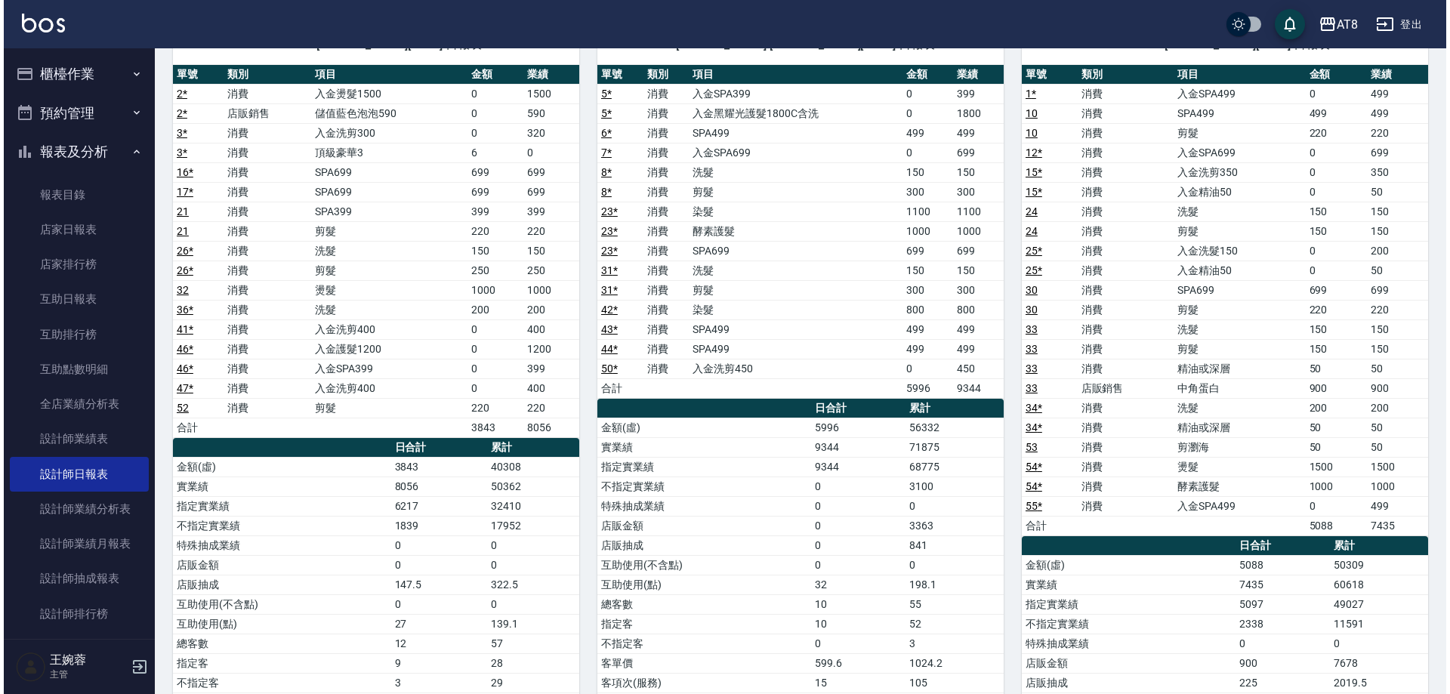
scroll to position [84, 0]
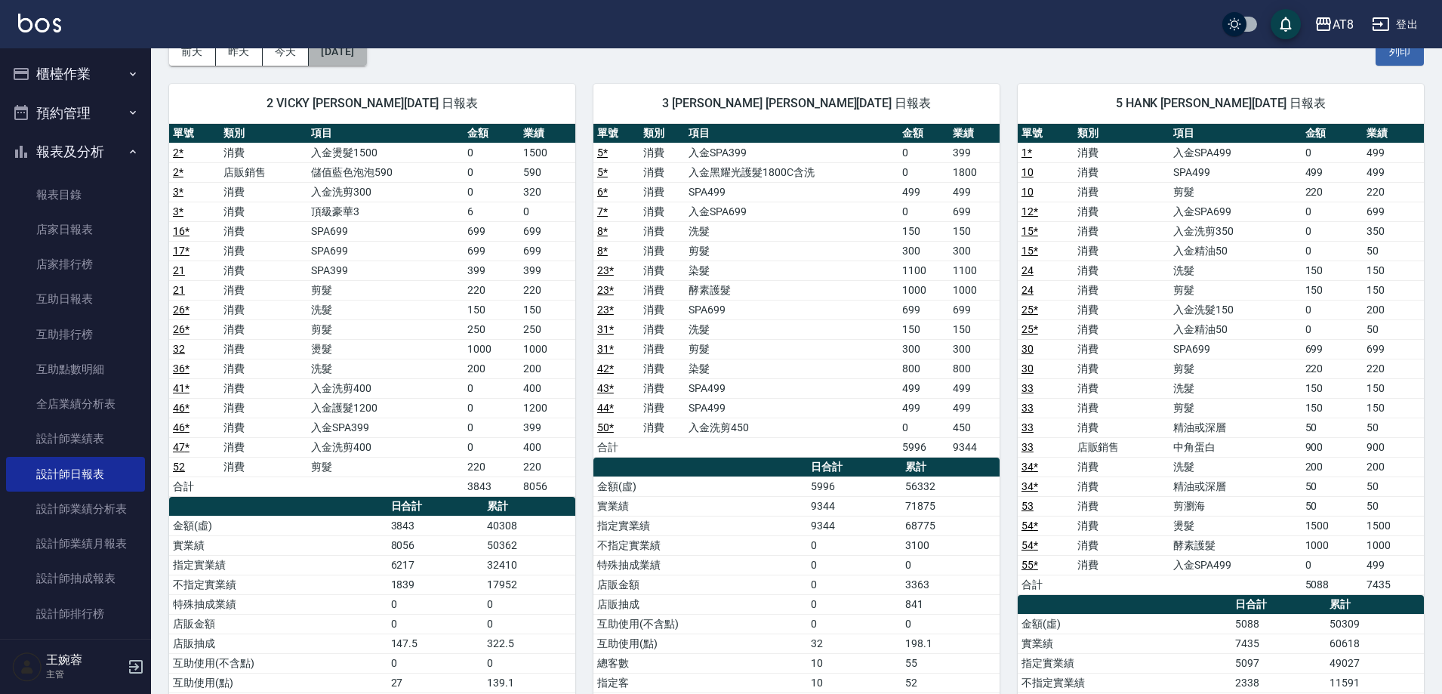
click at [335, 55] on button "[DATE]" at bounding box center [337, 52] width 57 height 28
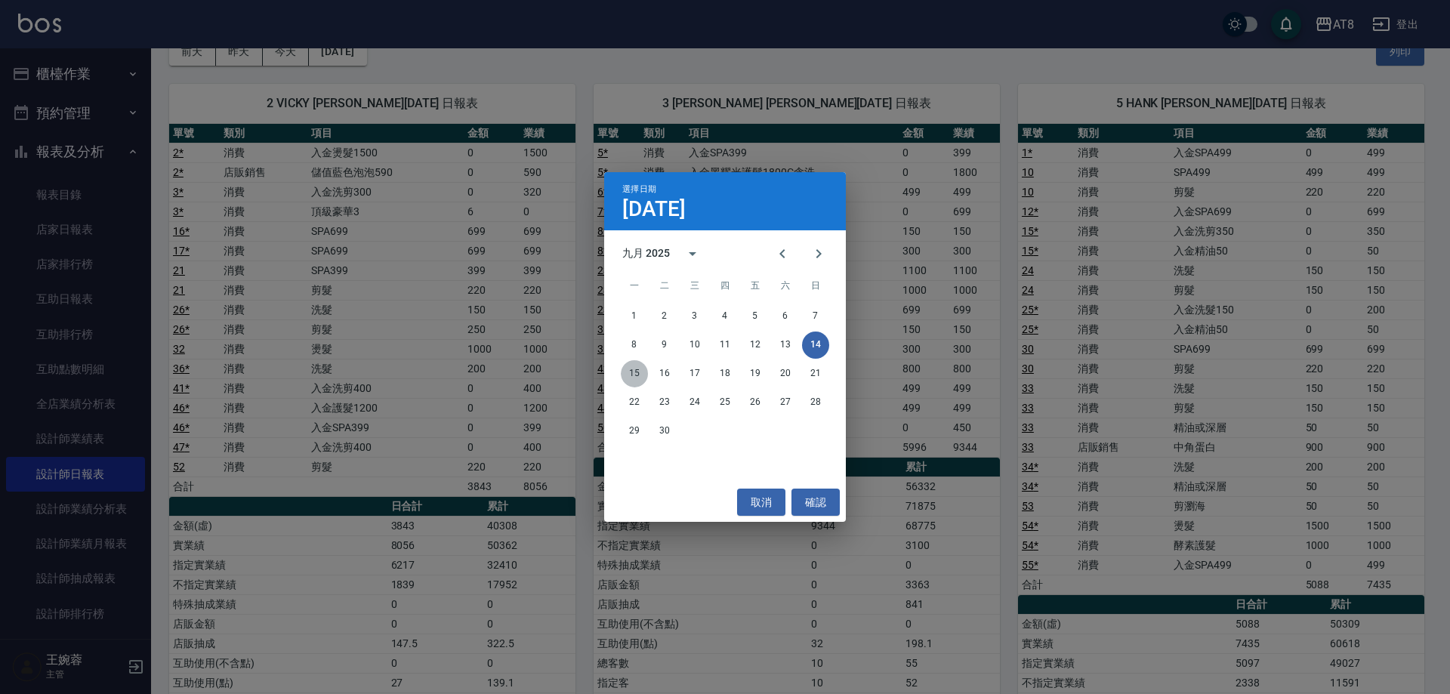
click at [633, 371] on button "15" at bounding box center [634, 373] width 27 height 27
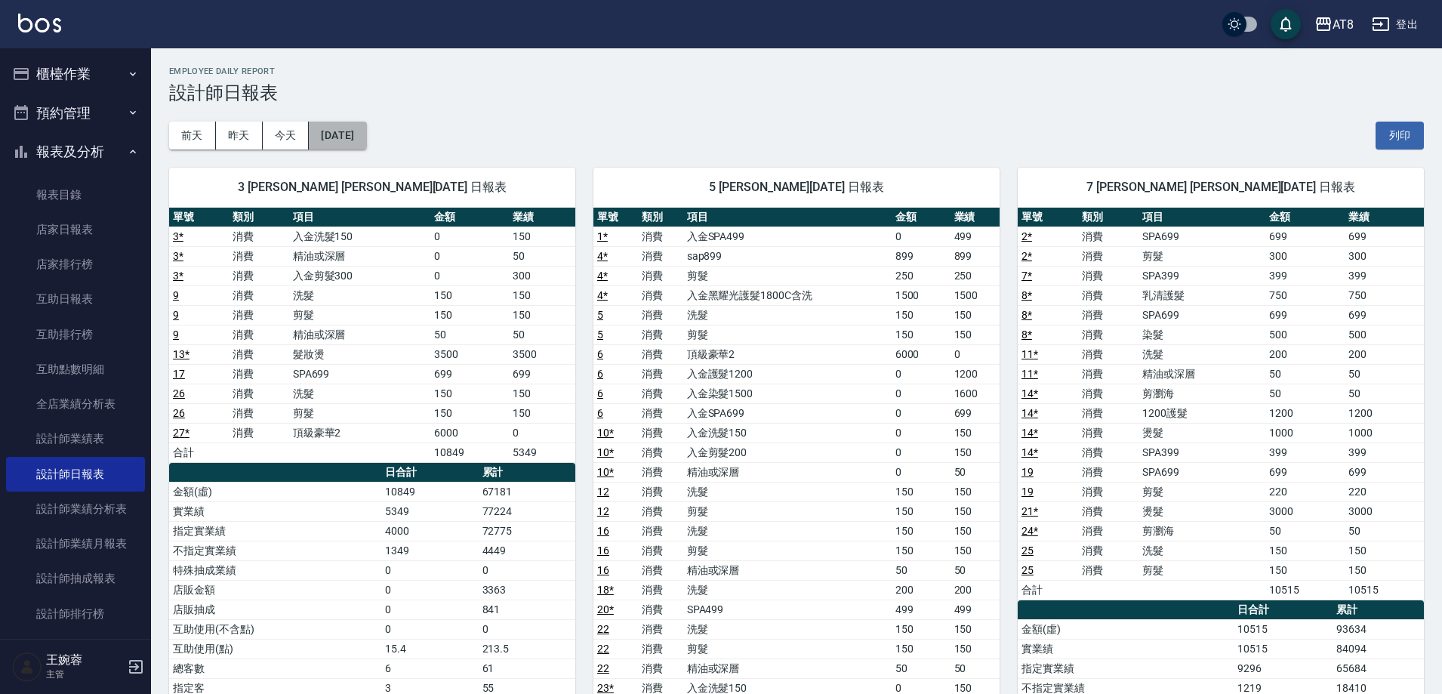
click at [357, 134] on button "[DATE]" at bounding box center [337, 136] width 57 height 28
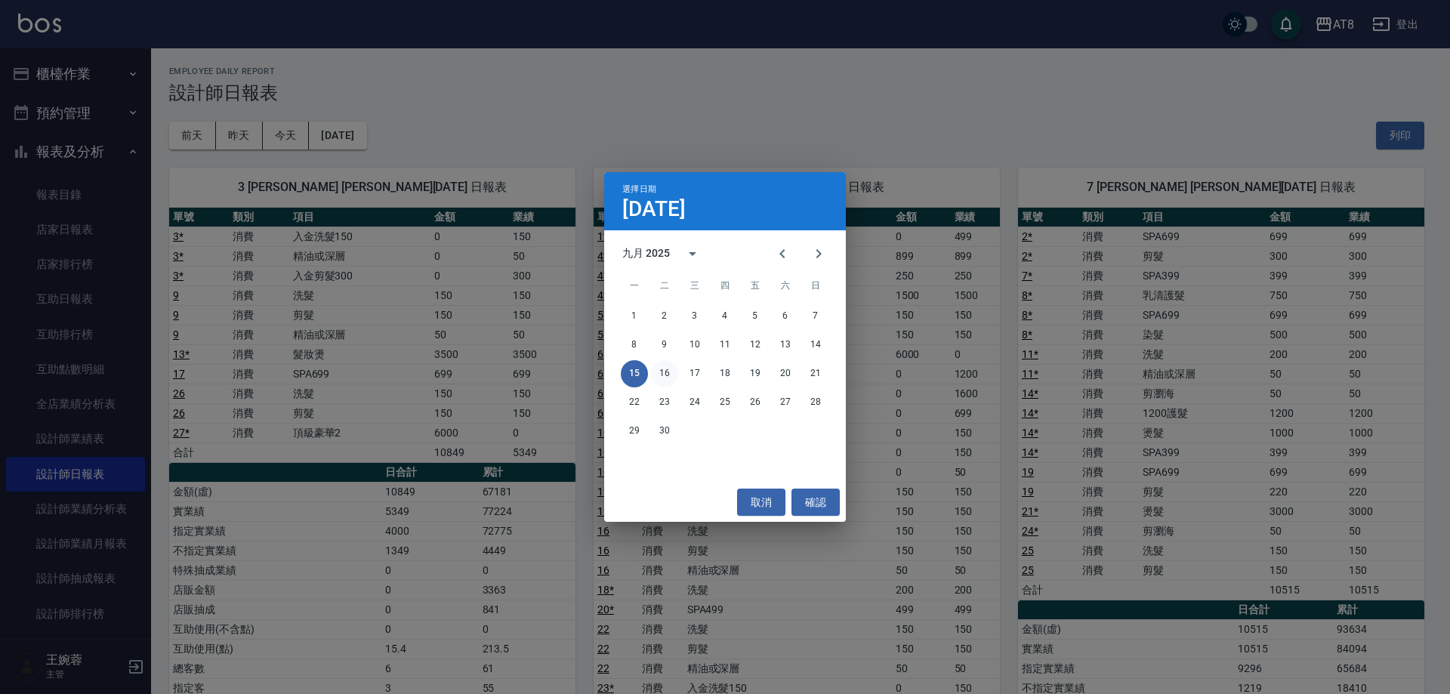
click at [664, 375] on button "16" at bounding box center [664, 373] width 27 height 27
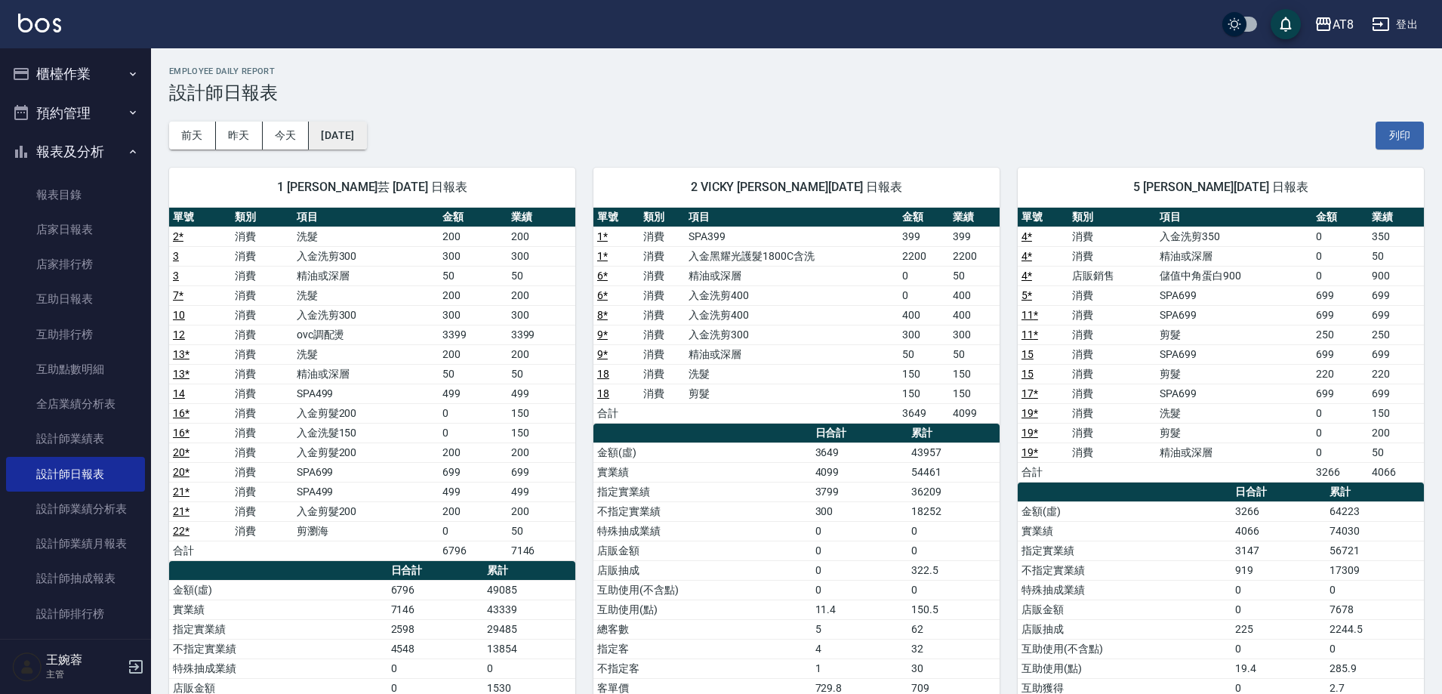
click at [334, 134] on button "[DATE]" at bounding box center [337, 136] width 57 height 28
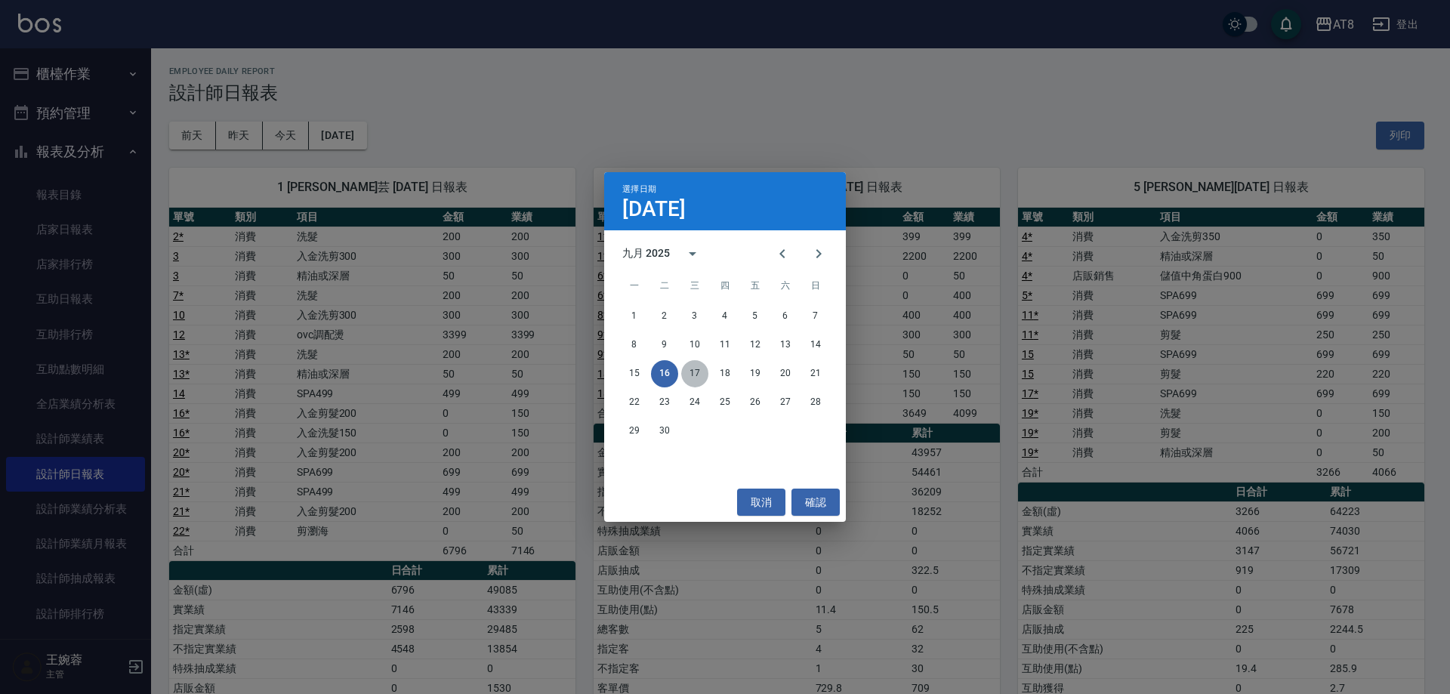
click at [696, 377] on button "17" at bounding box center [694, 373] width 27 height 27
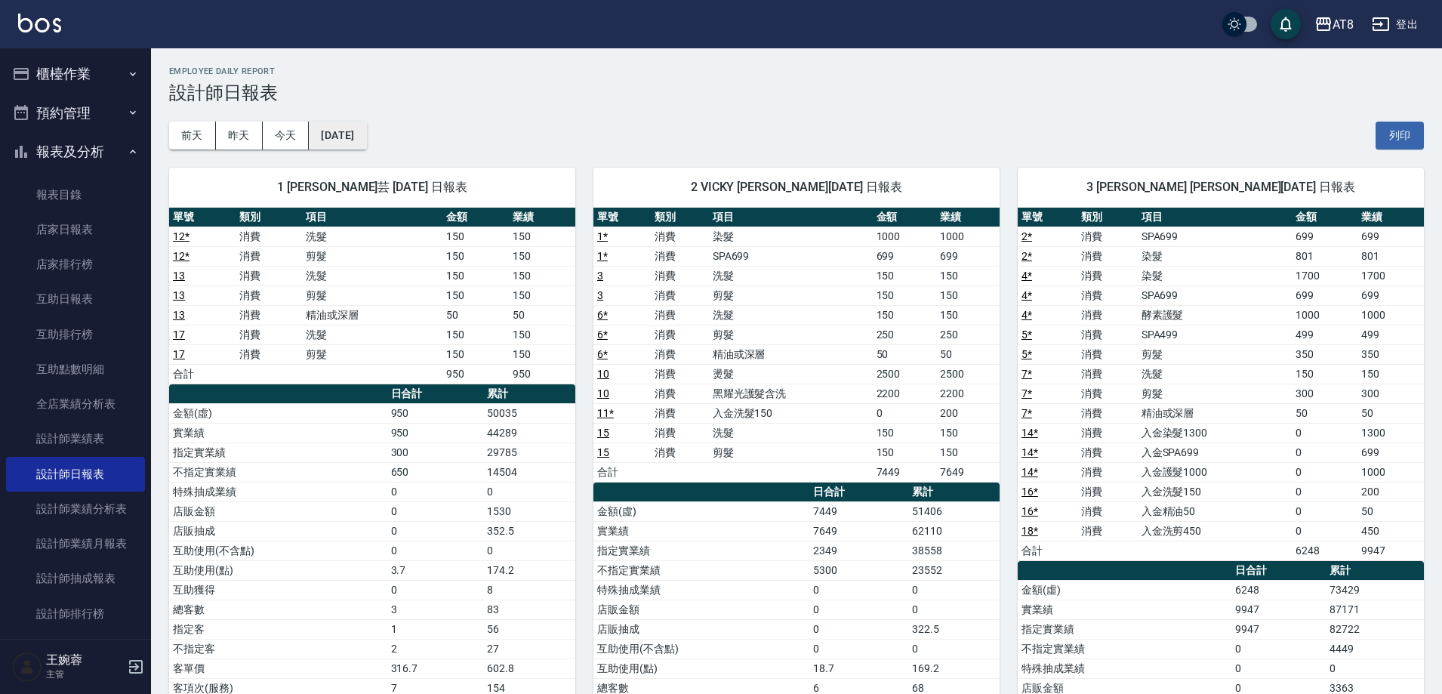
click at [371, 129] on div "[DATE] [DATE] [DATE] [DATE] 列印" at bounding box center [796, 135] width 1255 height 64
click at [366, 137] on button "[DATE]" at bounding box center [337, 136] width 57 height 28
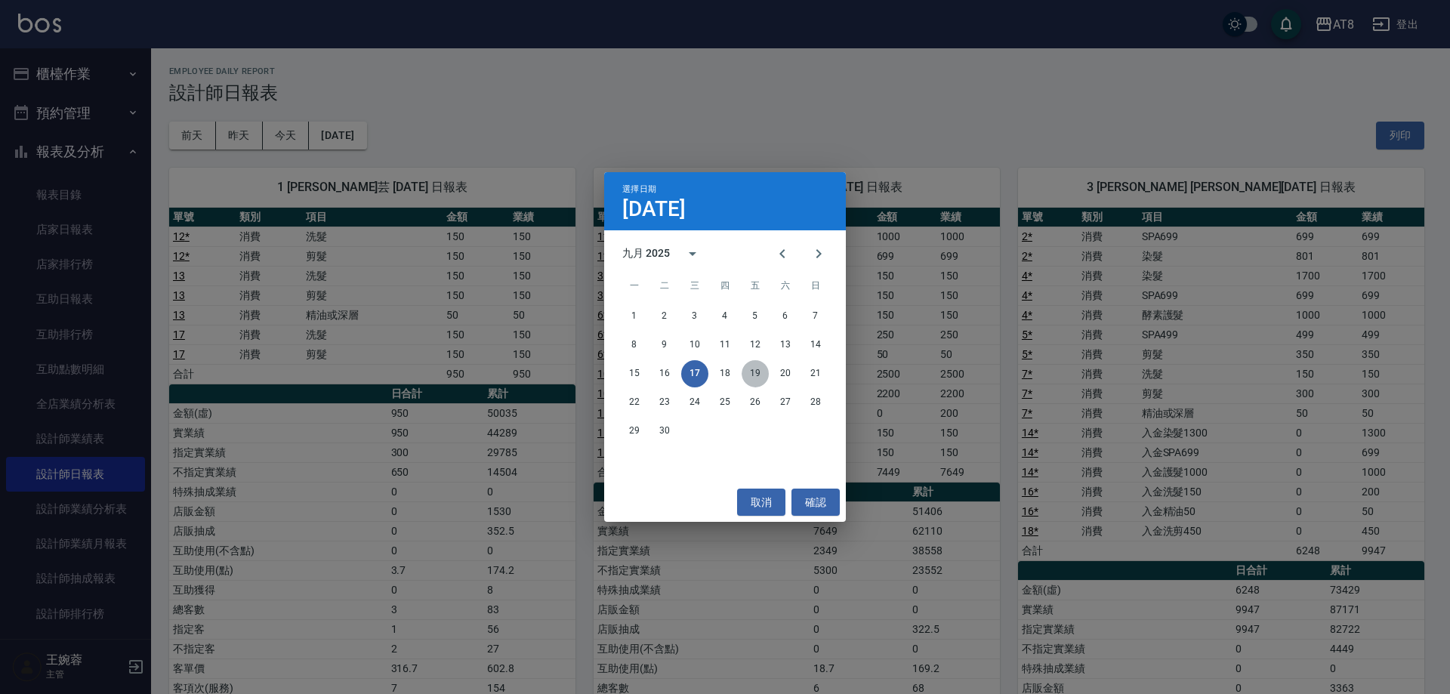
click at [750, 369] on button "19" at bounding box center [754, 373] width 27 height 27
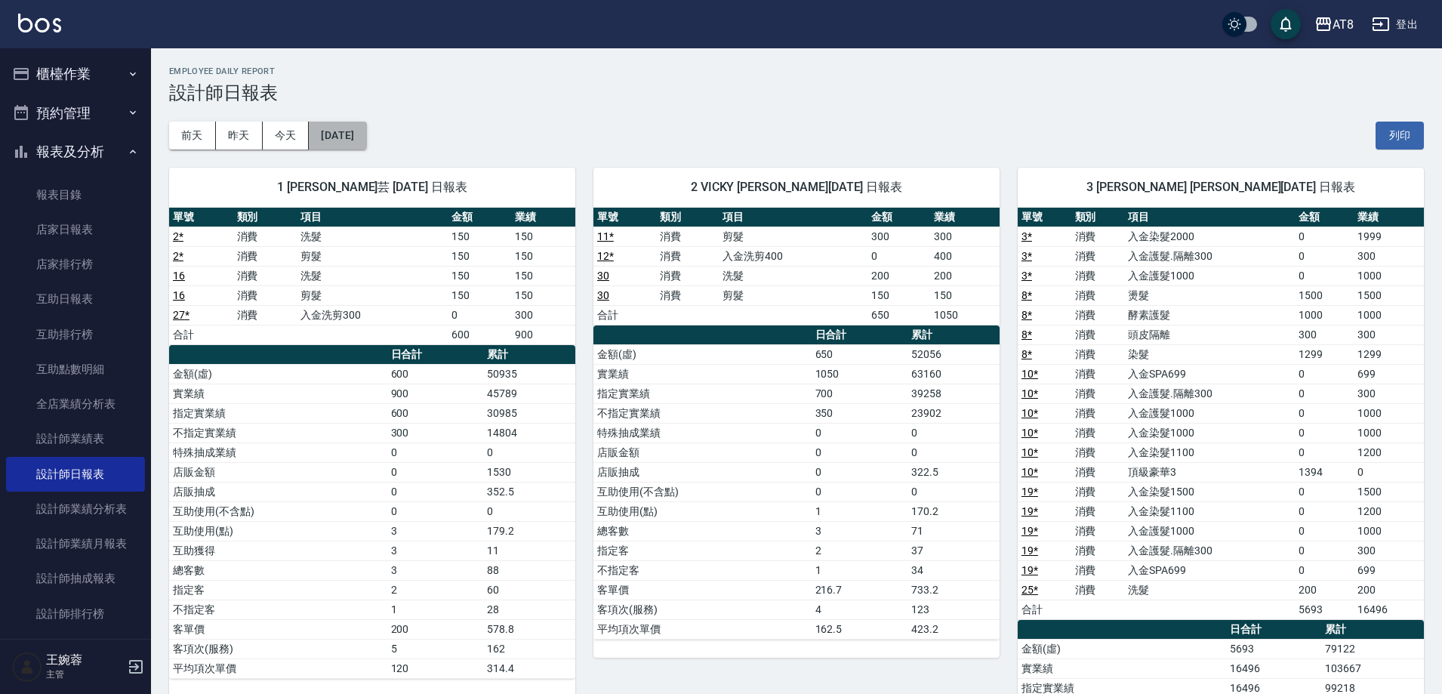
click at [324, 134] on button "[DATE]" at bounding box center [337, 136] width 57 height 28
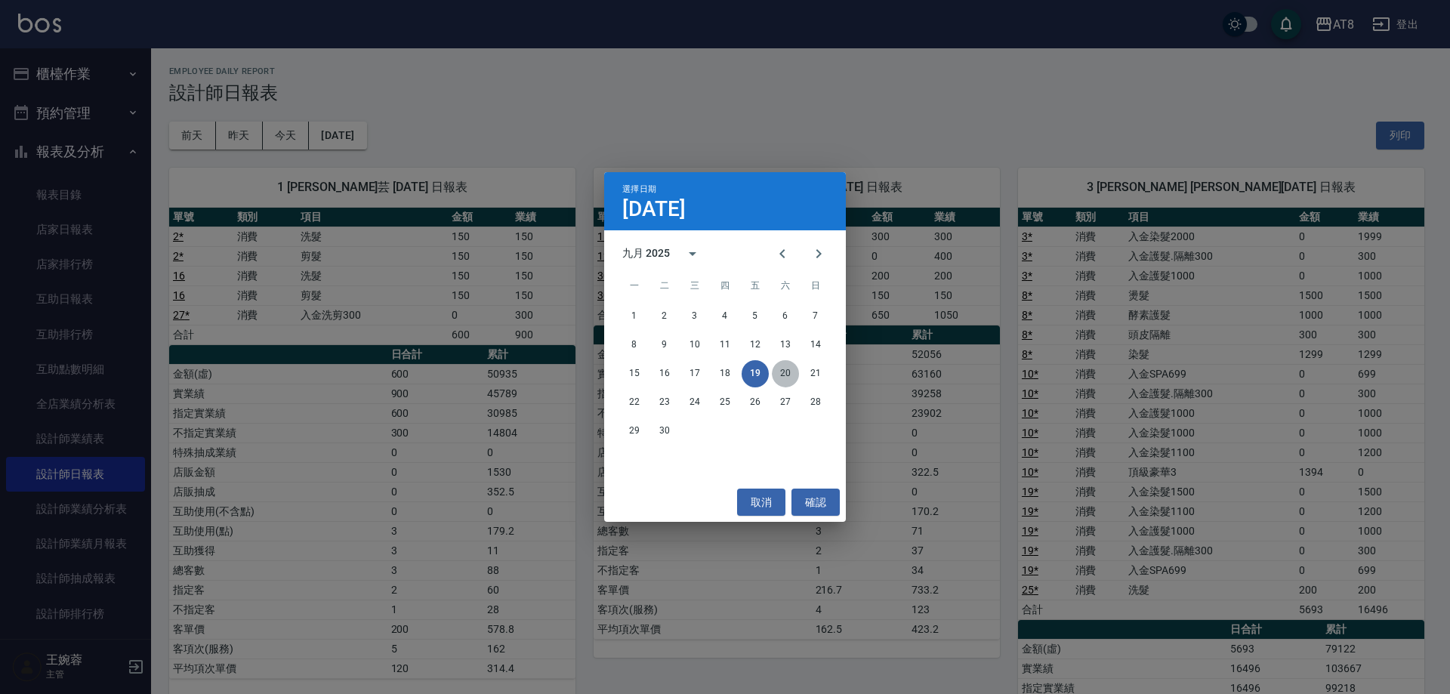
click at [776, 373] on button "20" at bounding box center [785, 373] width 27 height 27
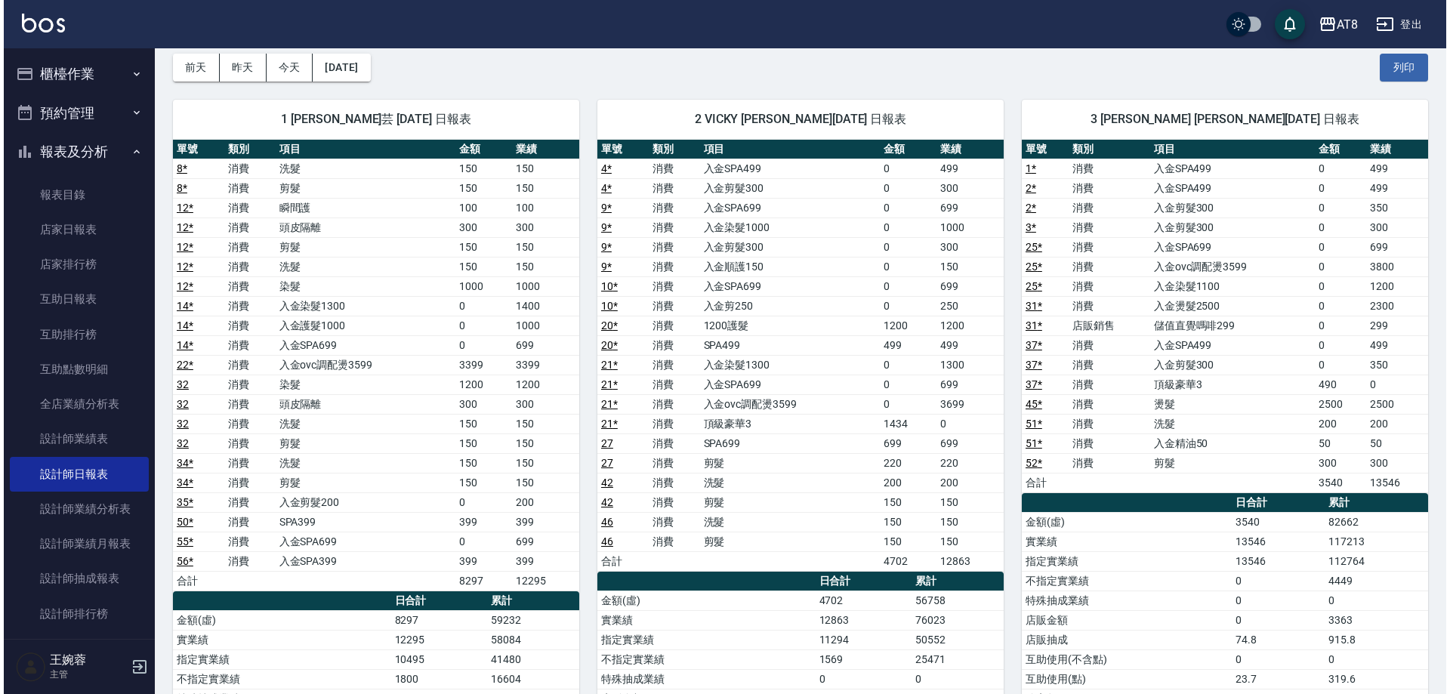
scroll to position [66, 0]
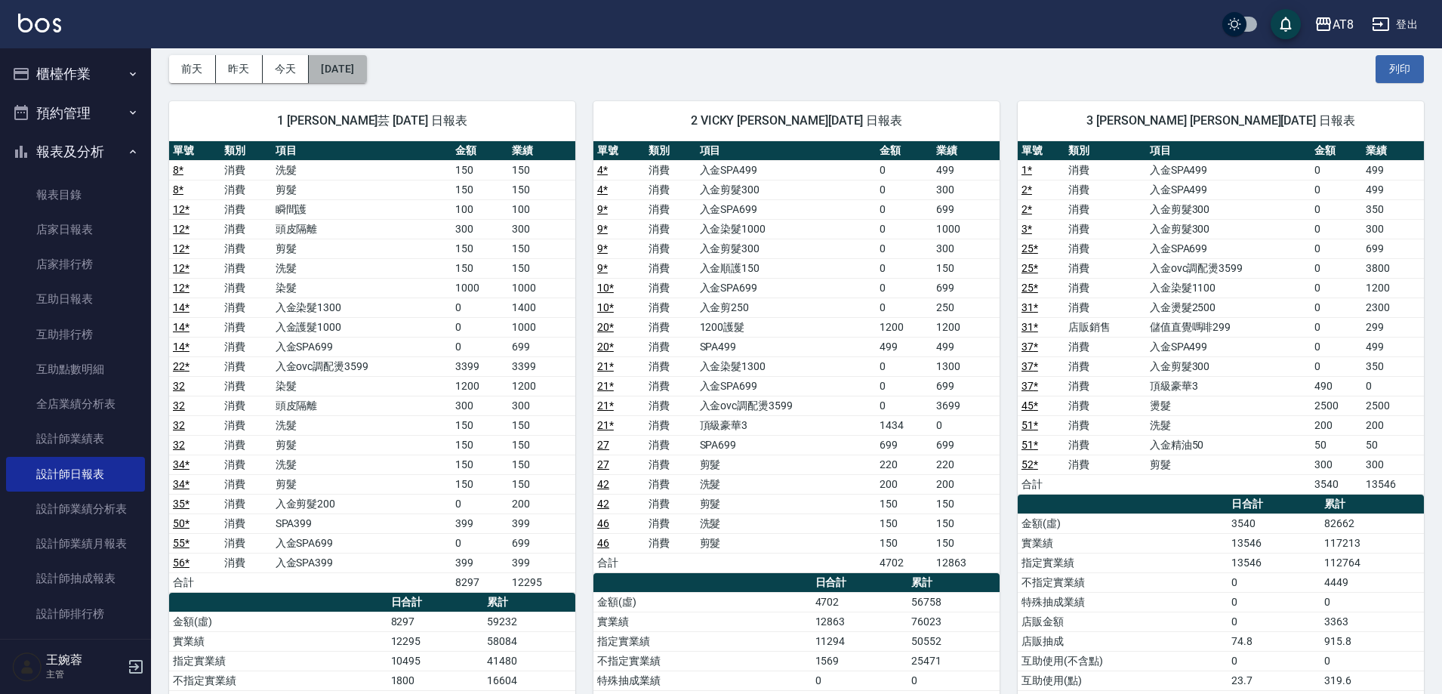
click at [366, 70] on button "[DATE]" at bounding box center [337, 69] width 57 height 28
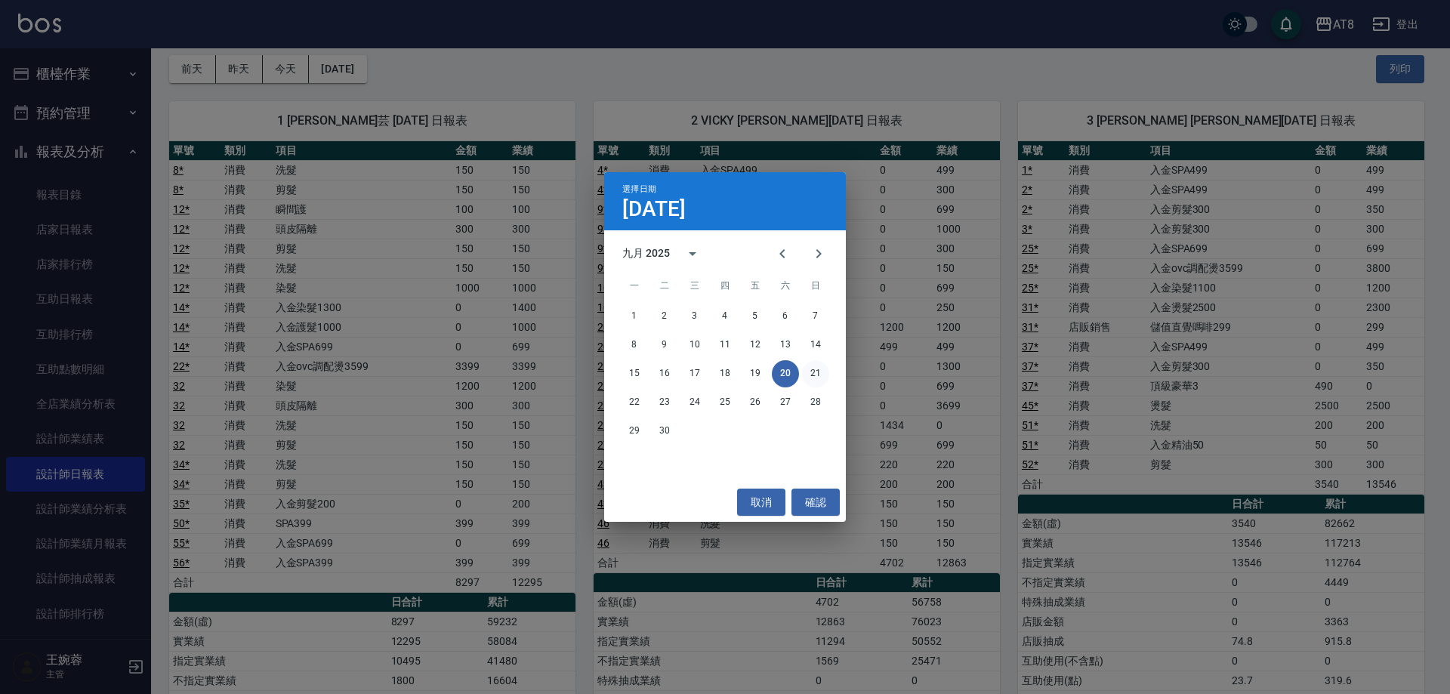
click at [818, 374] on button "21" at bounding box center [815, 373] width 27 height 27
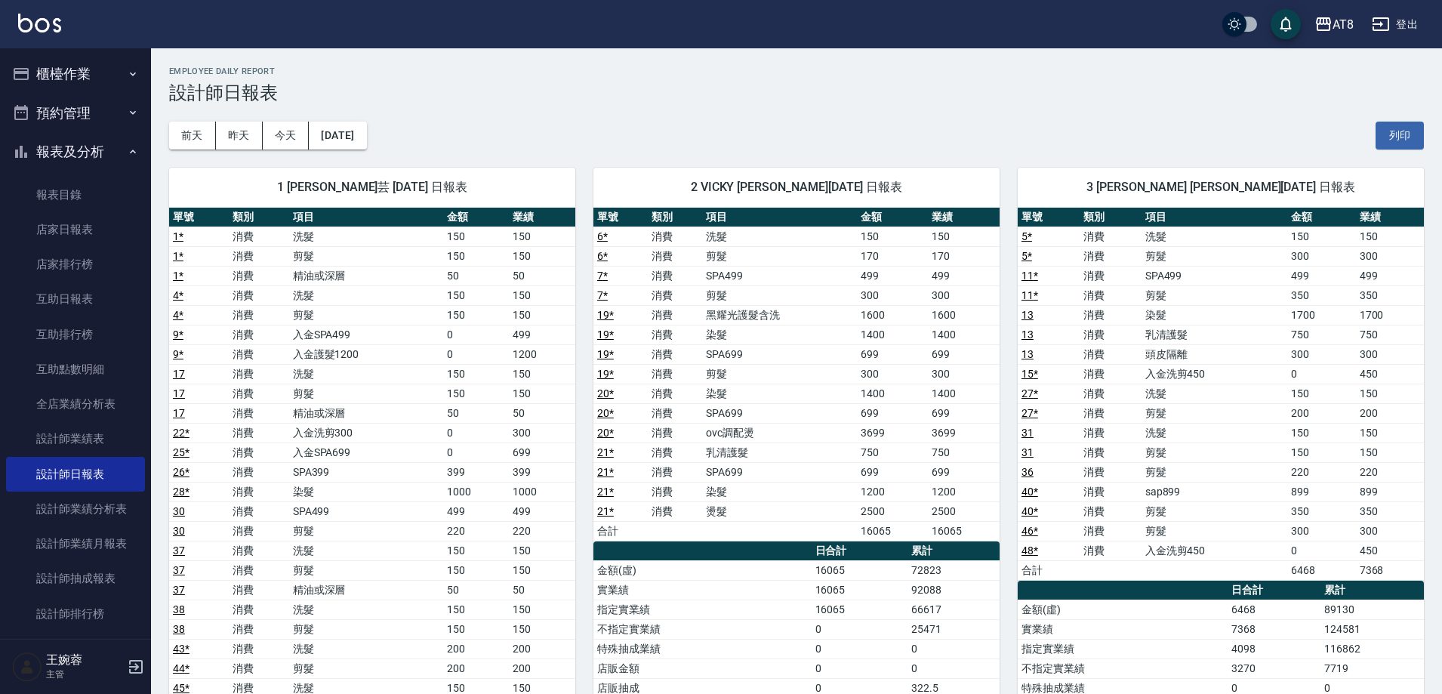
click at [338, 121] on div "[DATE] [DATE] [DATE] [DATE] 列印" at bounding box center [796, 135] width 1255 height 64
click at [353, 137] on button "[DATE]" at bounding box center [337, 136] width 57 height 28
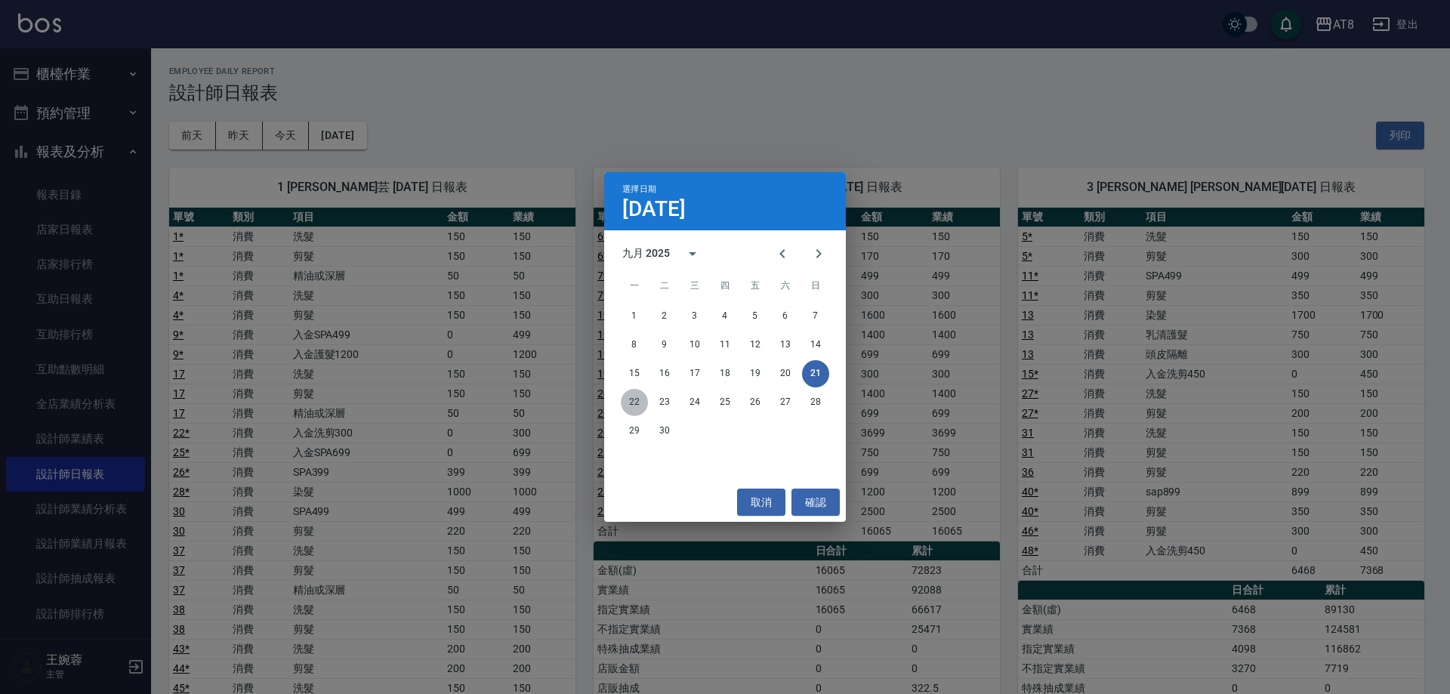
click at [637, 404] on button "22" at bounding box center [634, 402] width 27 height 27
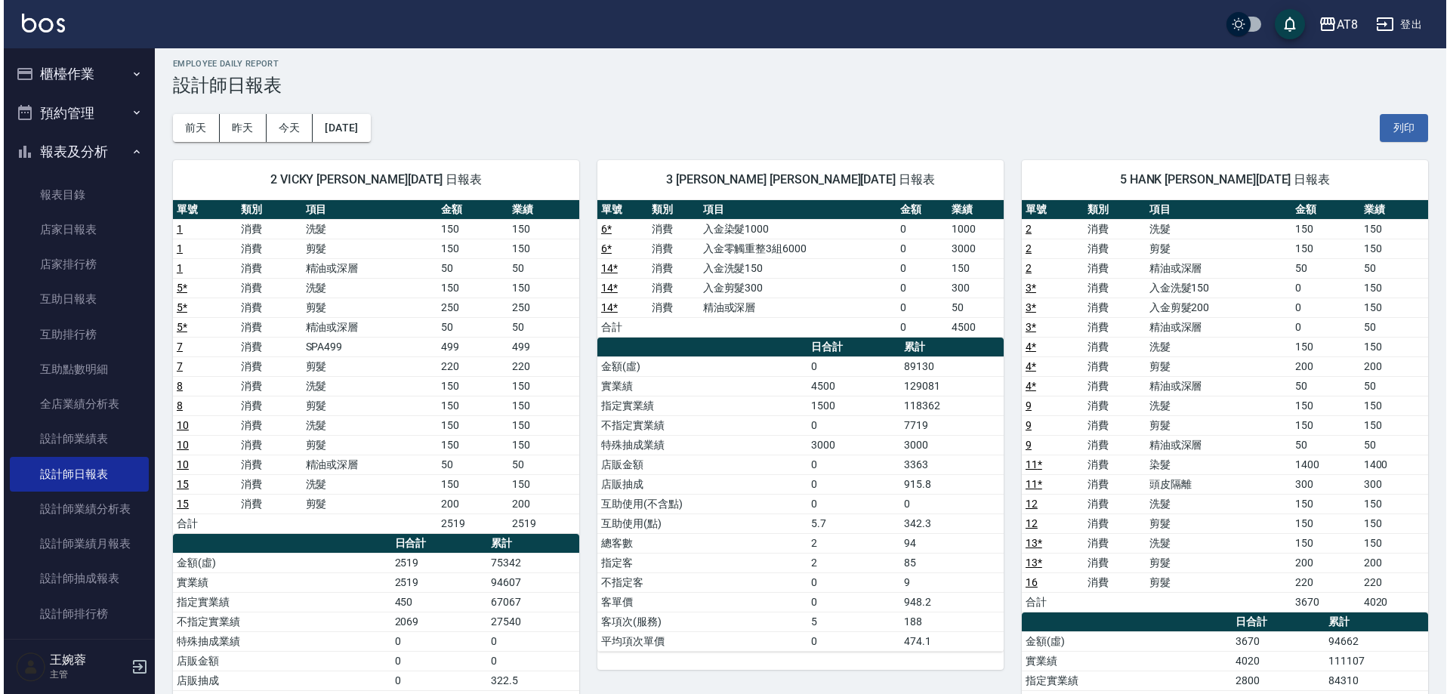
scroll to position [7, 0]
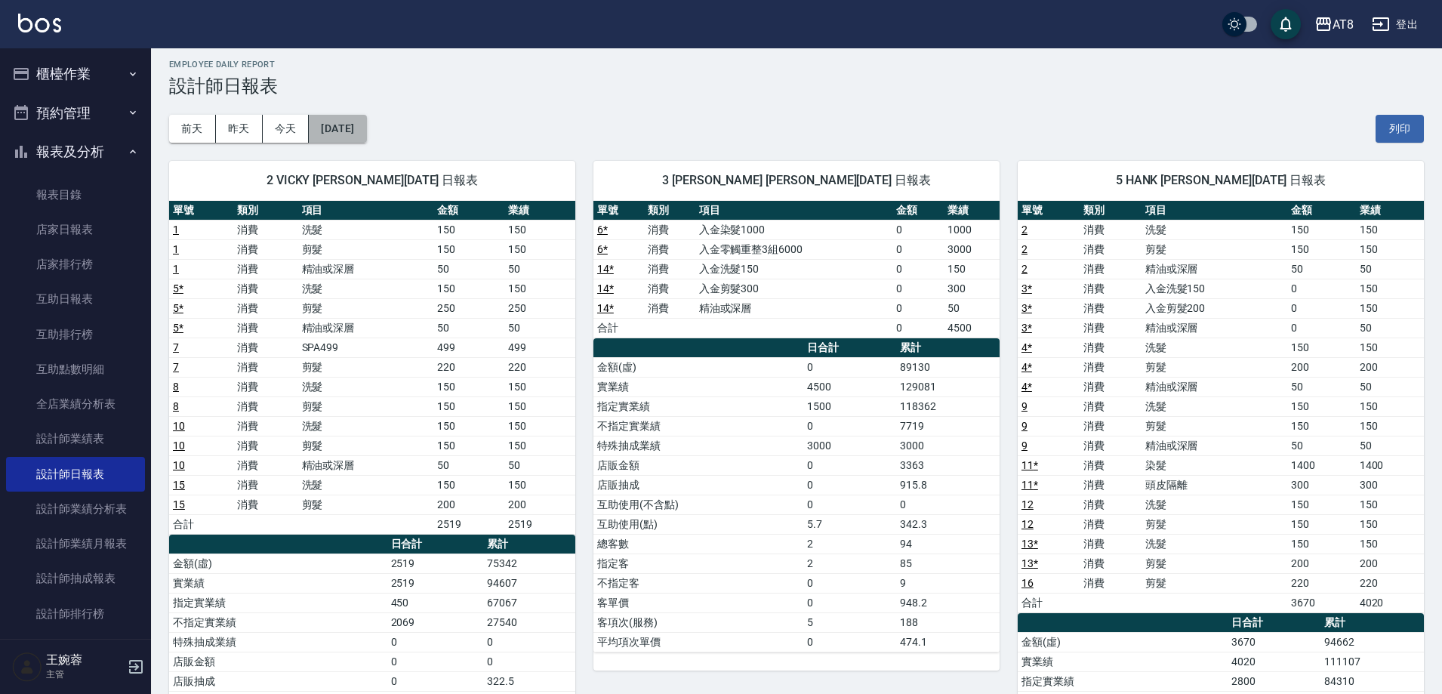
click at [350, 122] on button "[DATE]" at bounding box center [337, 129] width 57 height 28
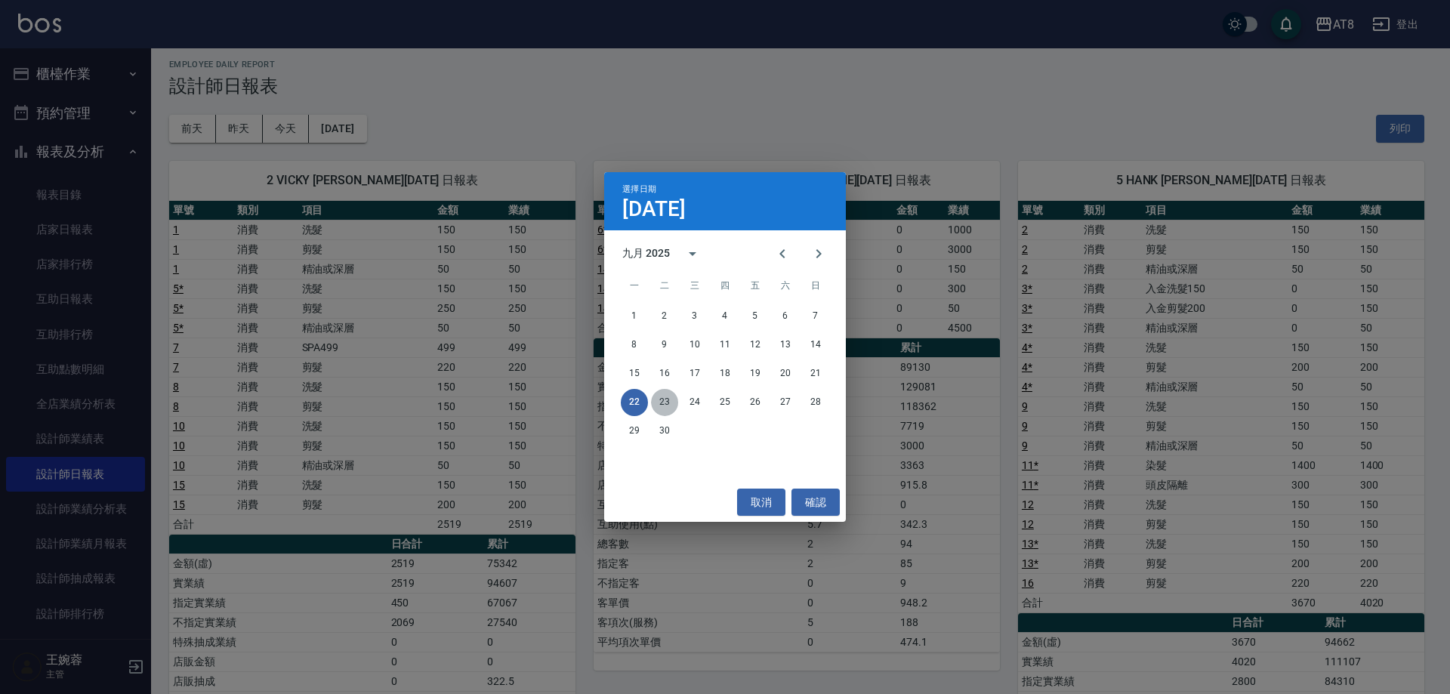
click at [667, 404] on button "23" at bounding box center [664, 402] width 27 height 27
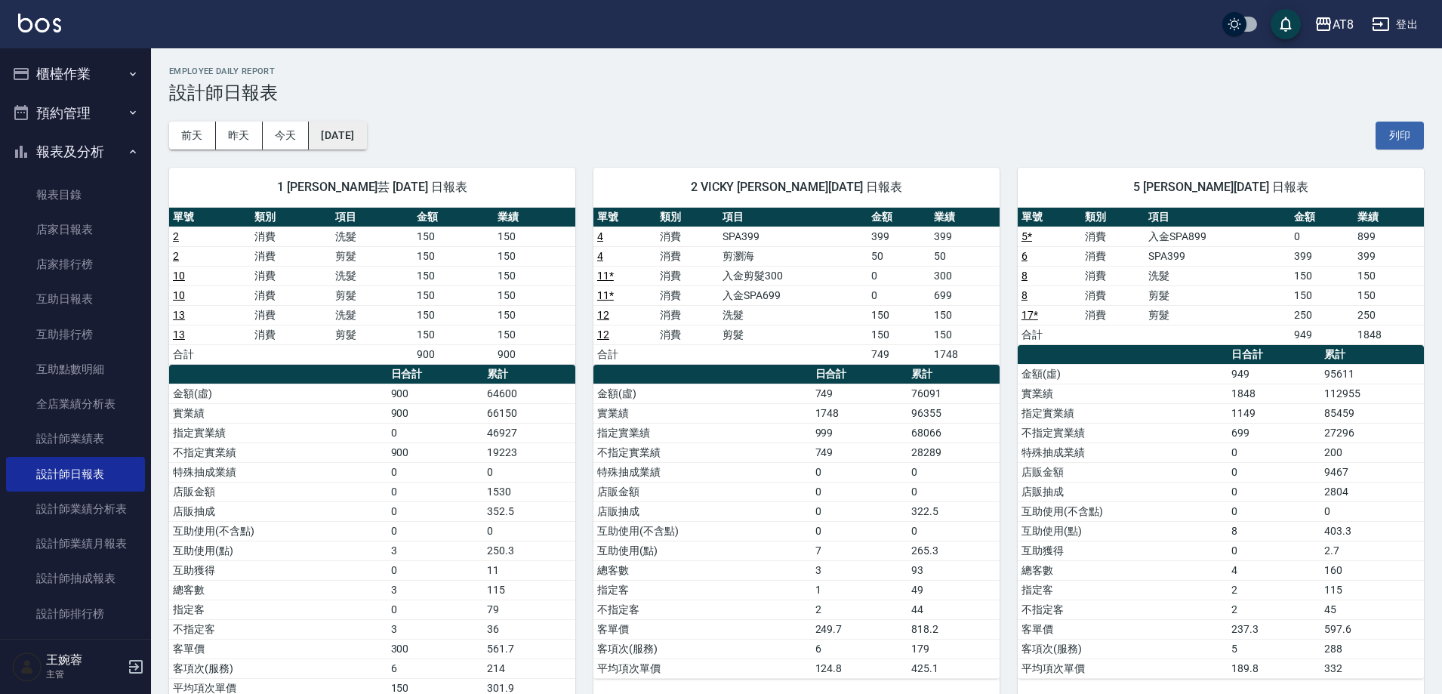
click at [364, 140] on button "[DATE]" at bounding box center [337, 136] width 57 height 28
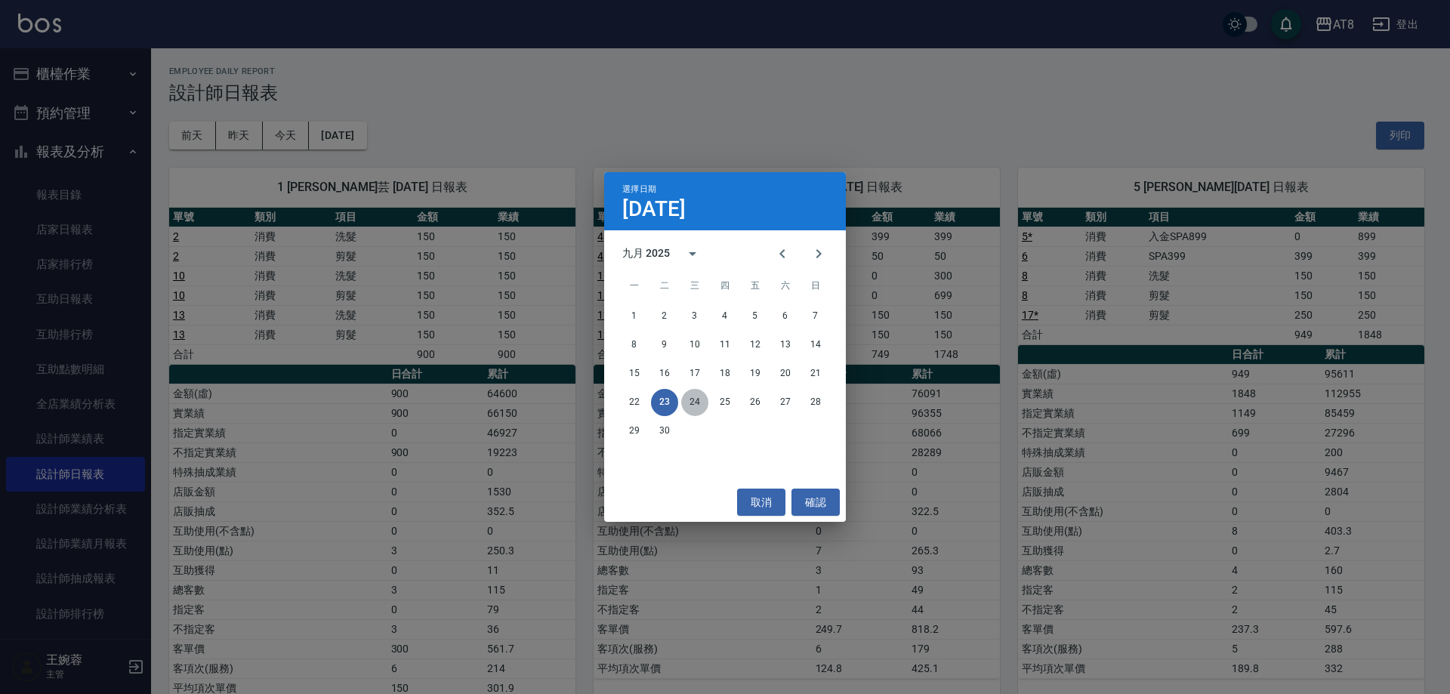
click at [701, 404] on button "24" at bounding box center [694, 402] width 27 height 27
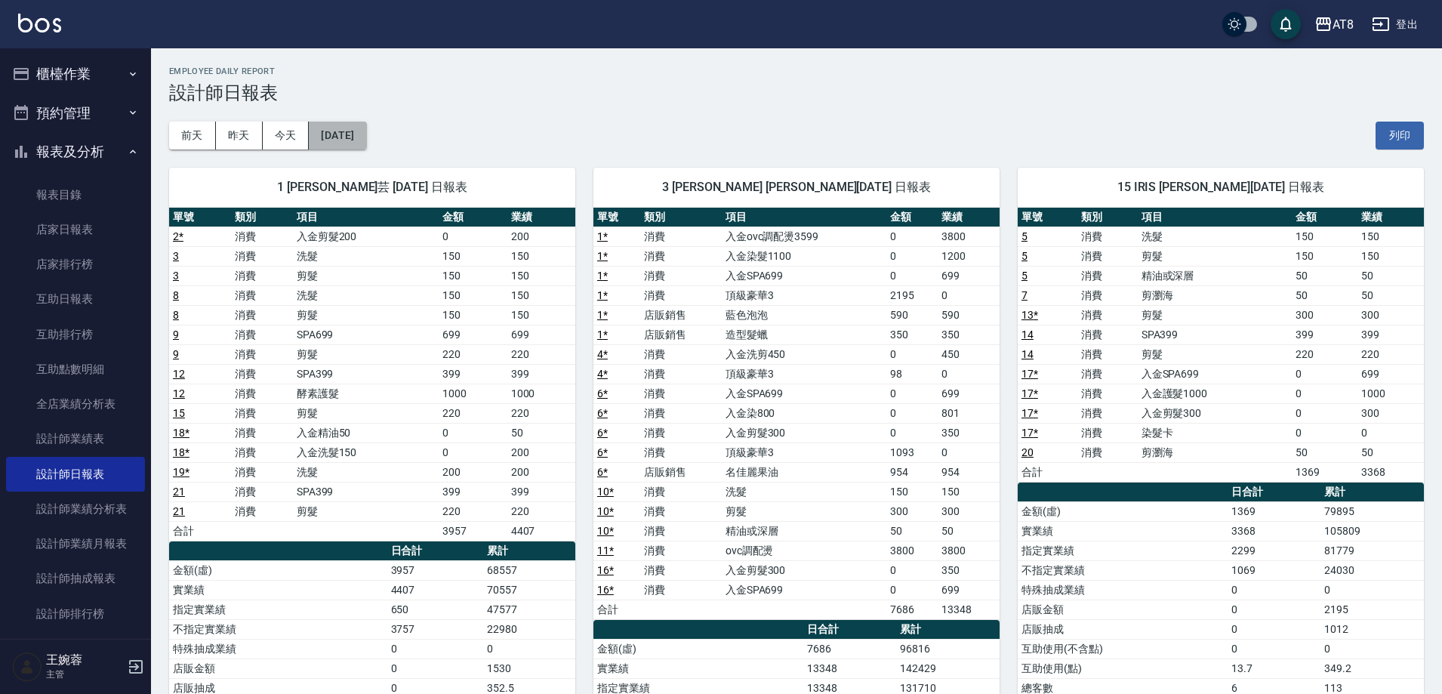
click at [362, 137] on button "[DATE]" at bounding box center [337, 136] width 57 height 28
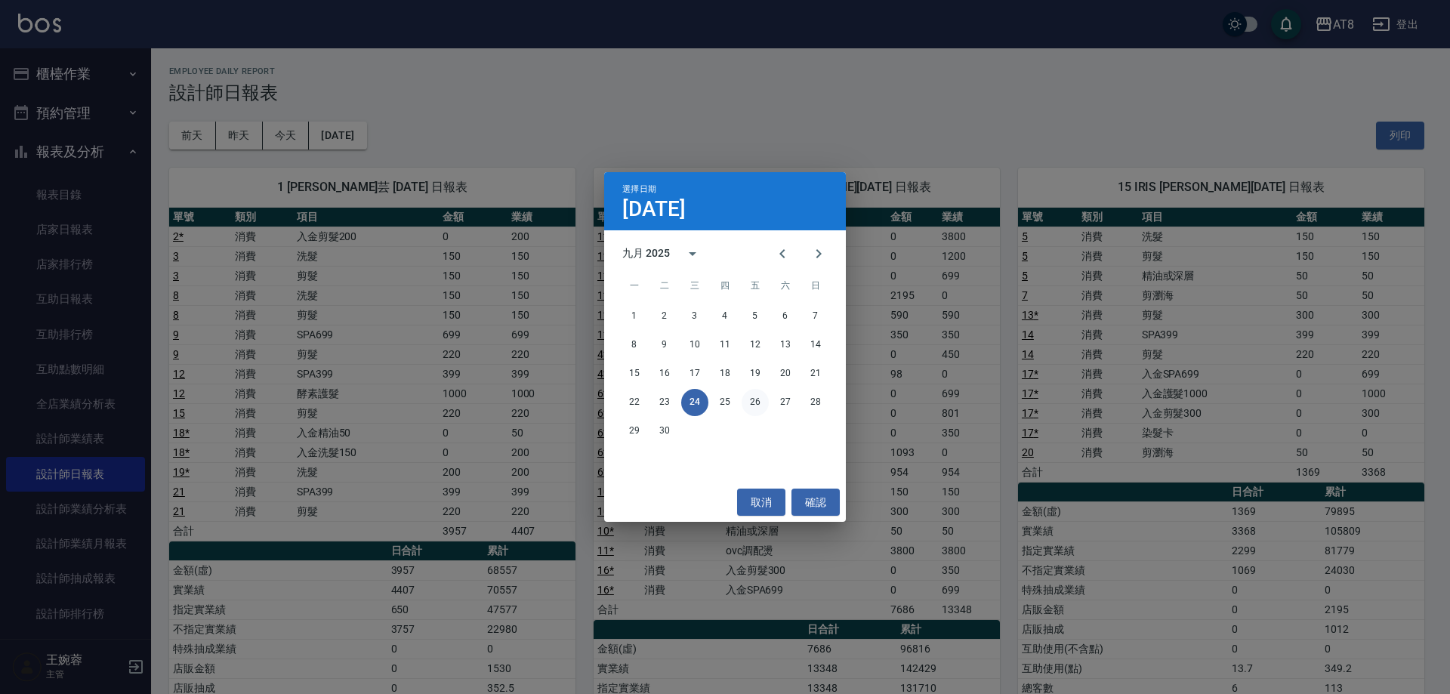
click at [757, 401] on button "26" at bounding box center [754, 402] width 27 height 27
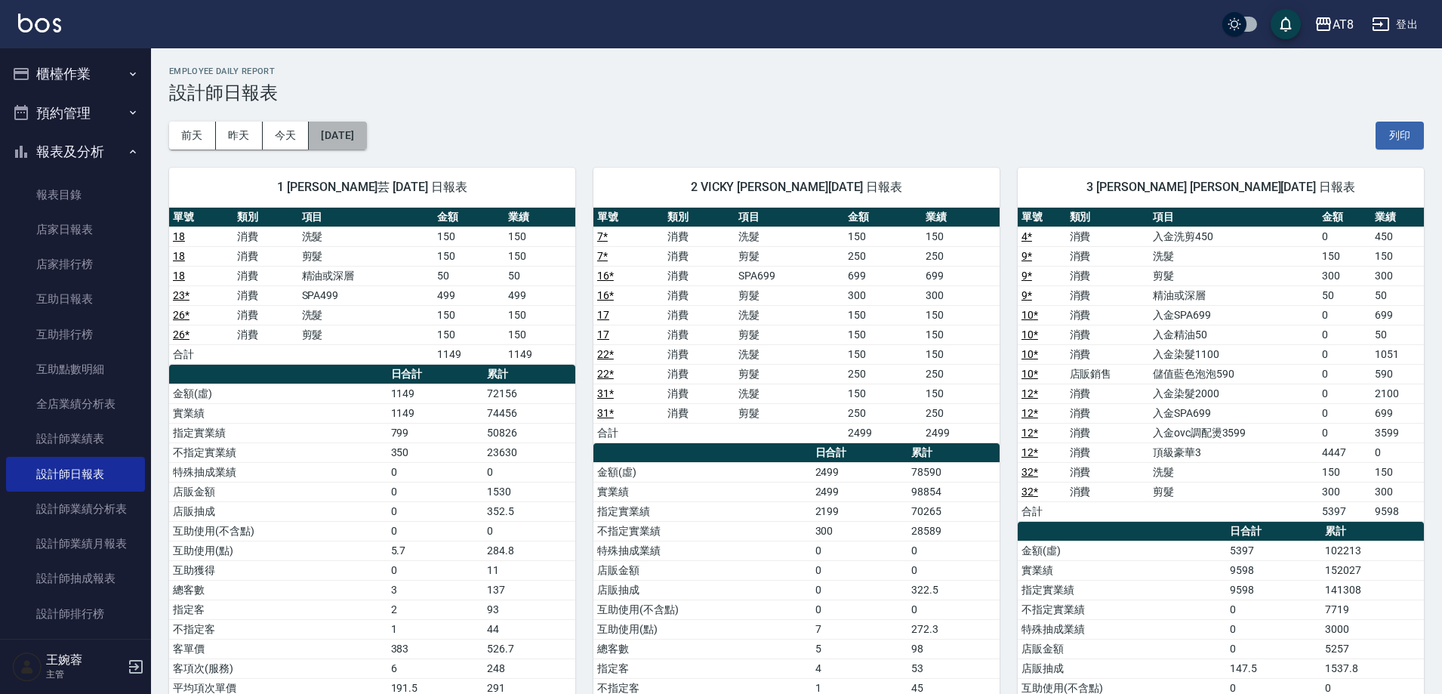
click at [353, 134] on button "[DATE]" at bounding box center [337, 136] width 57 height 28
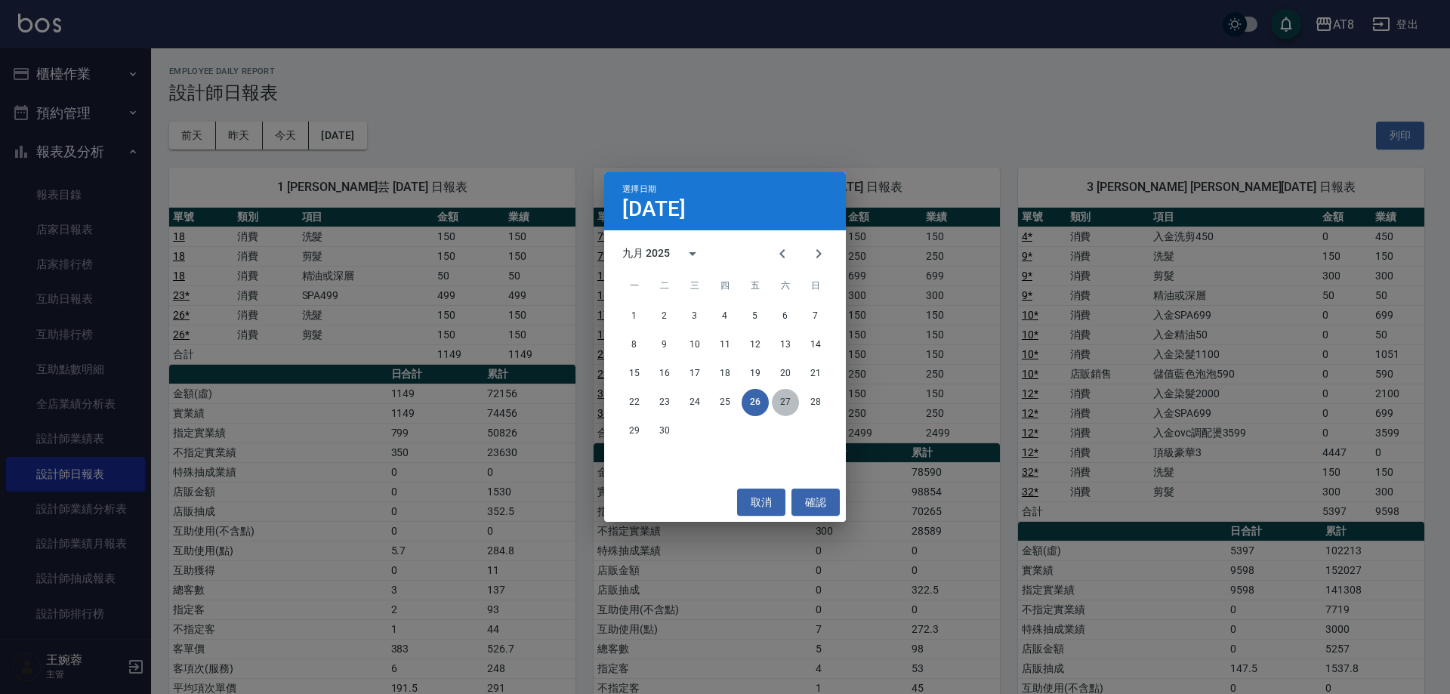
click at [790, 396] on button "27" at bounding box center [785, 402] width 27 height 27
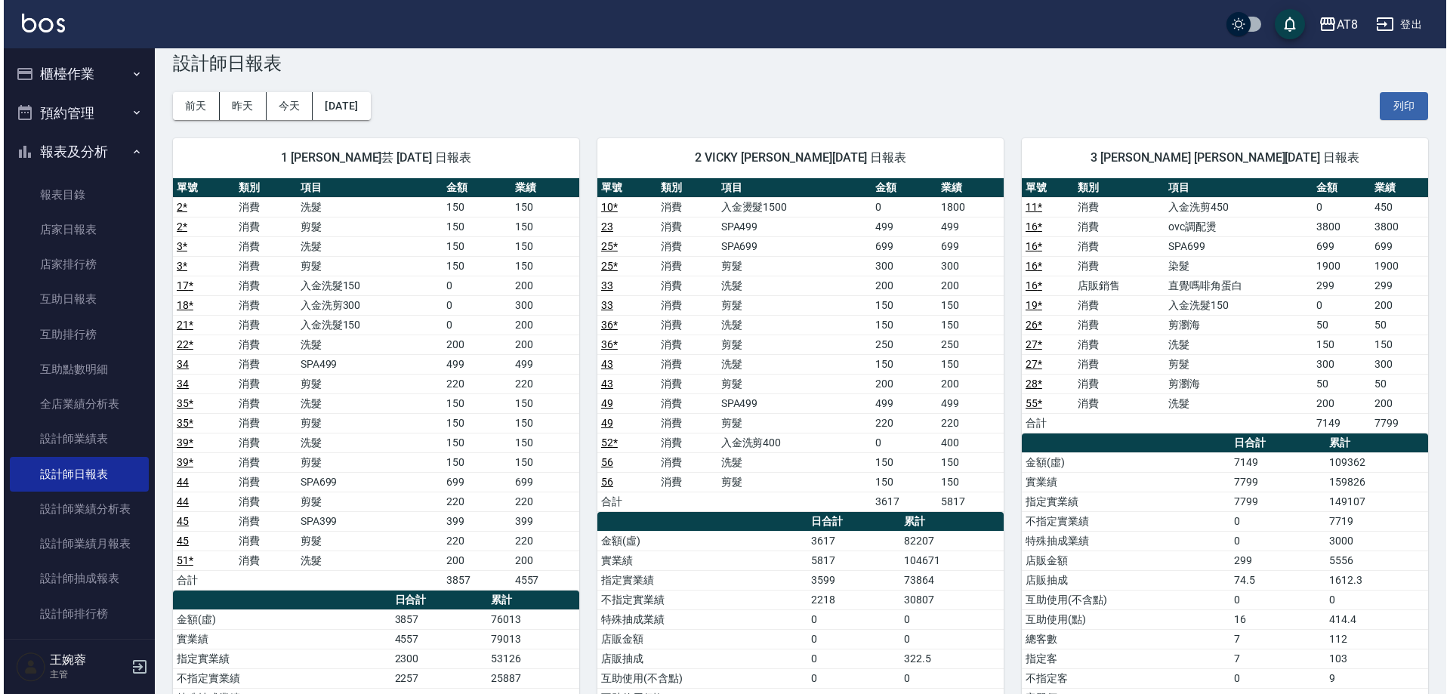
scroll to position [15, 0]
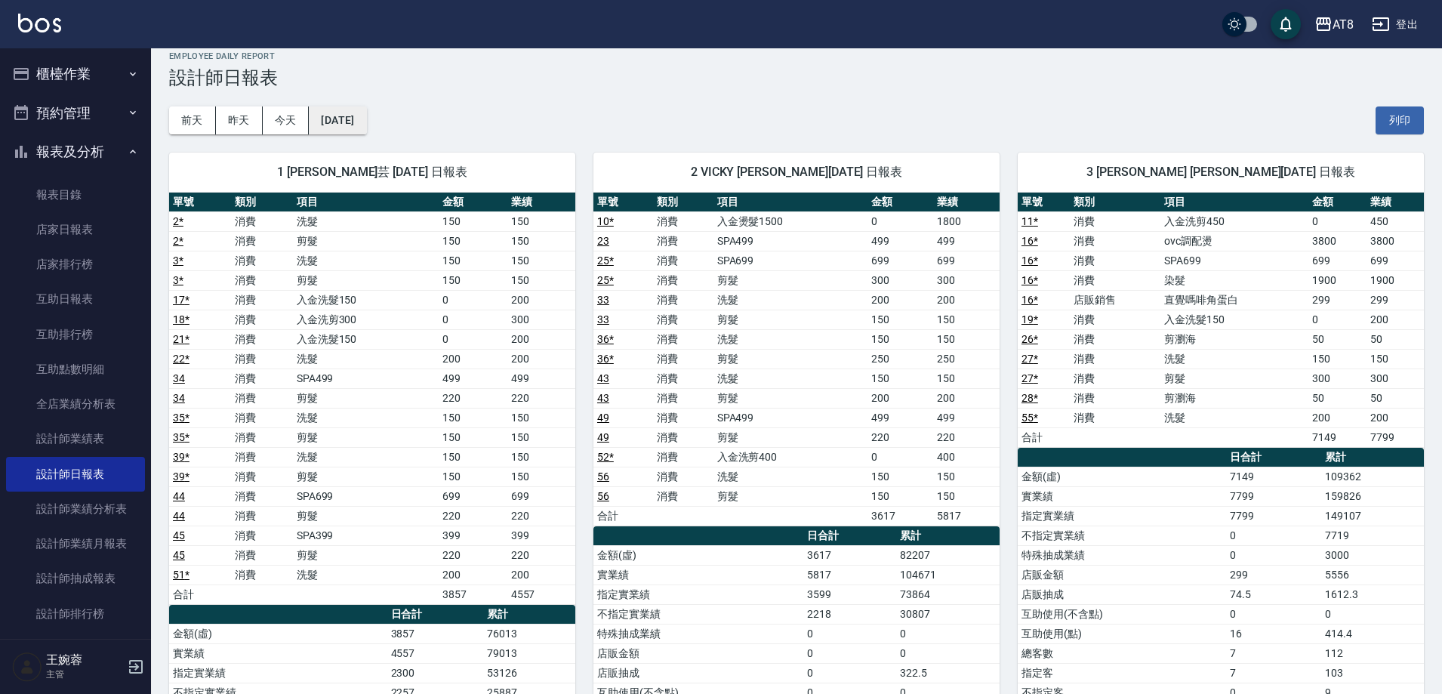
click at [351, 121] on button "[DATE]" at bounding box center [337, 120] width 57 height 28
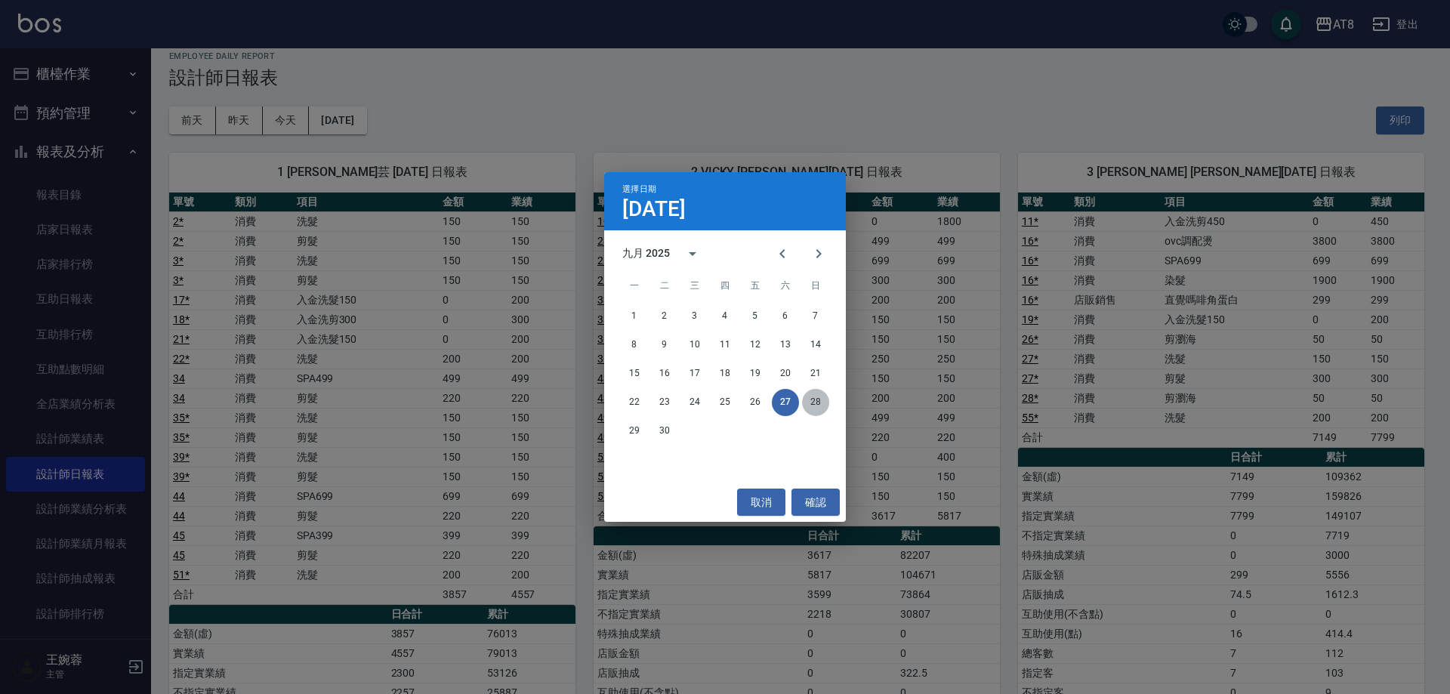
click at [817, 403] on button "28" at bounding box center [815, 402] width 27 height 27
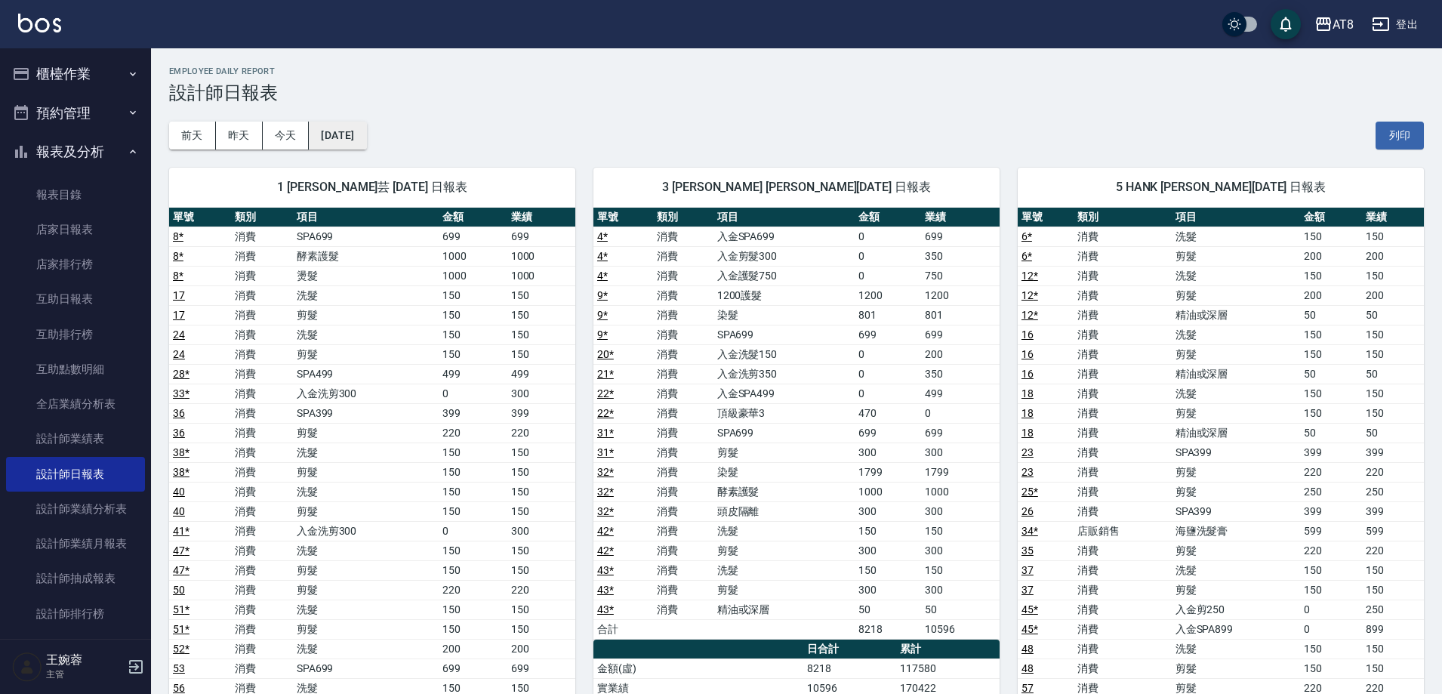
click at [359, 132] on button "[DATE]" at bounding box center [337, 136] width 57 height 28
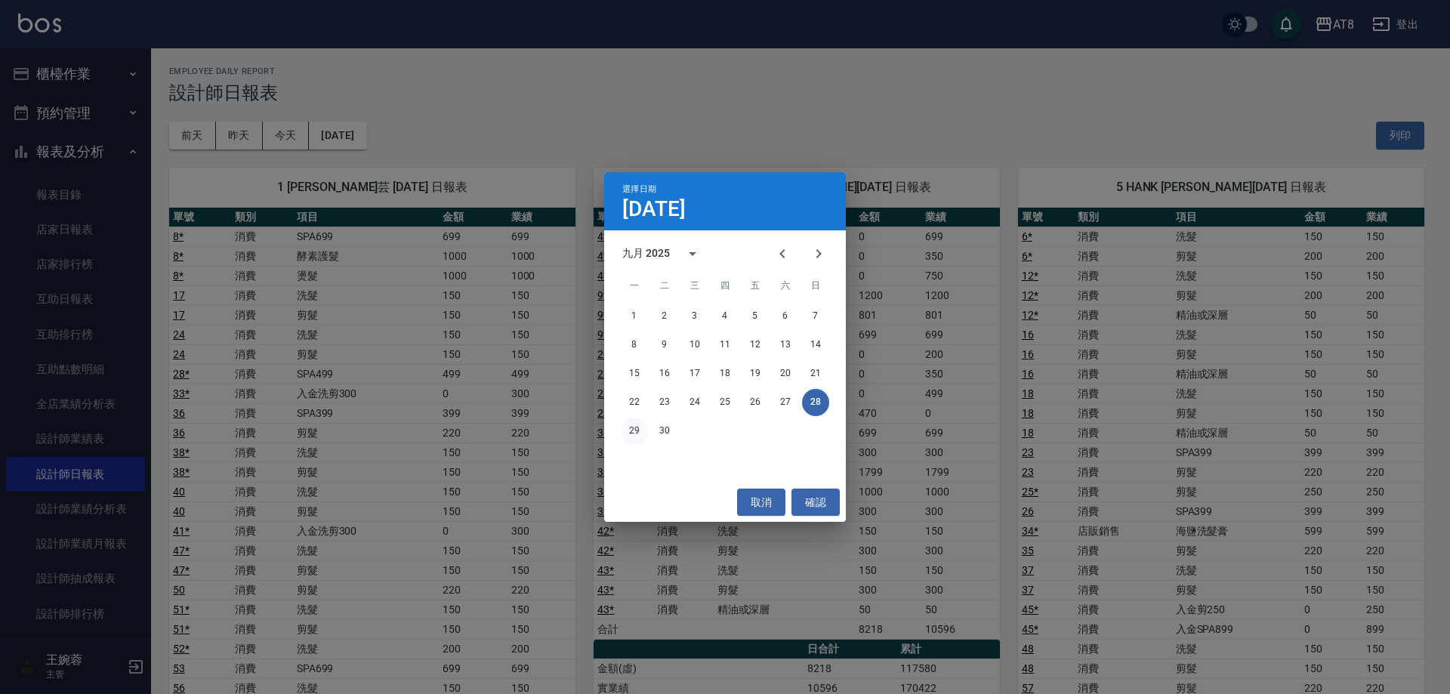
click at [635, 436] on button "29" at bounding box center [634, 431] width 27 height 27
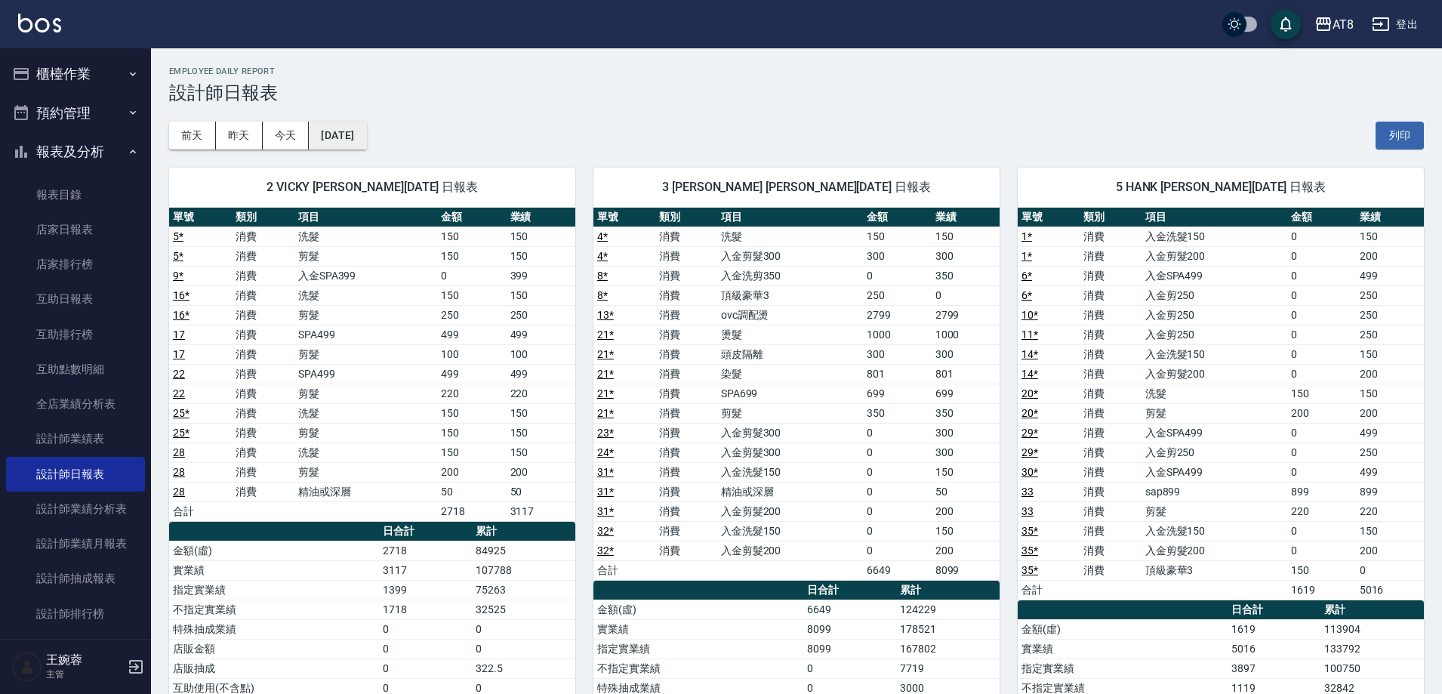
click at [344, 142] on button "[DATE]" at bounding box center [337, 136] width 57 height 28
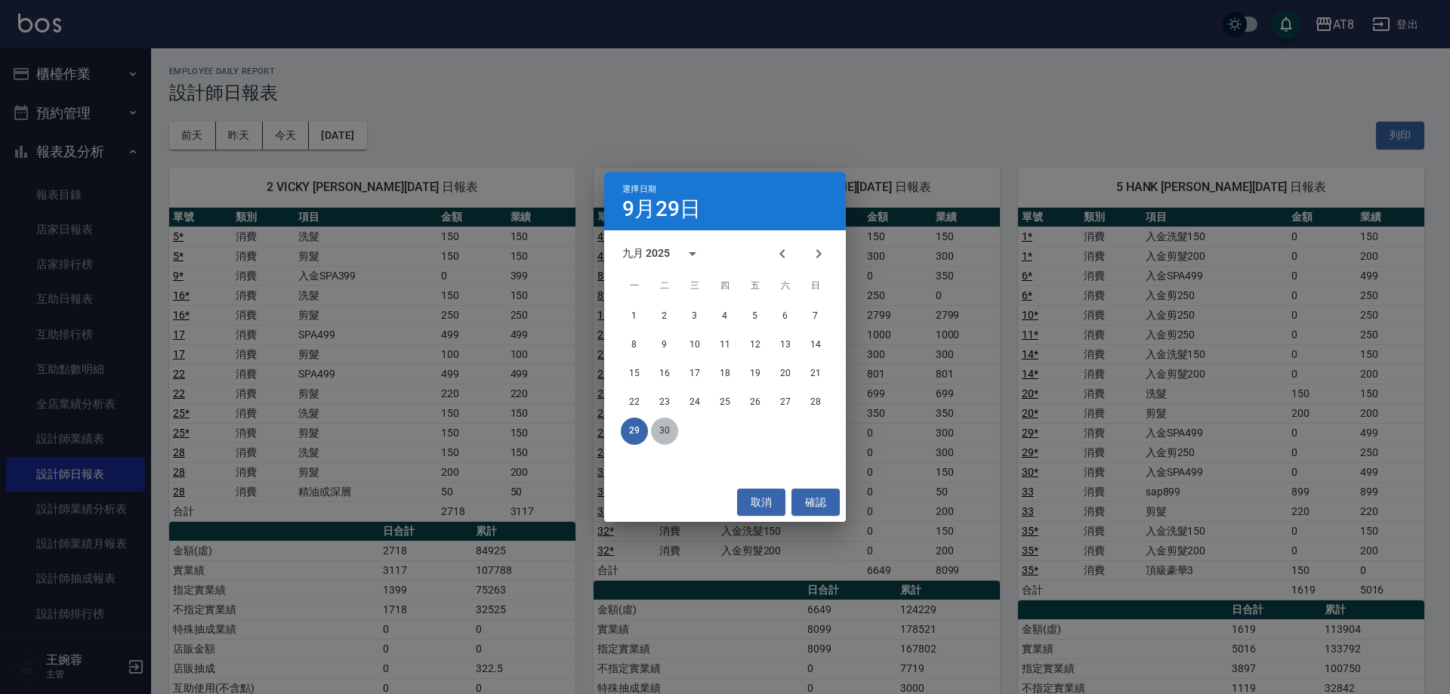
click at [662, 427] on button "30" at bounding box center [664, 431] width 27 height 27
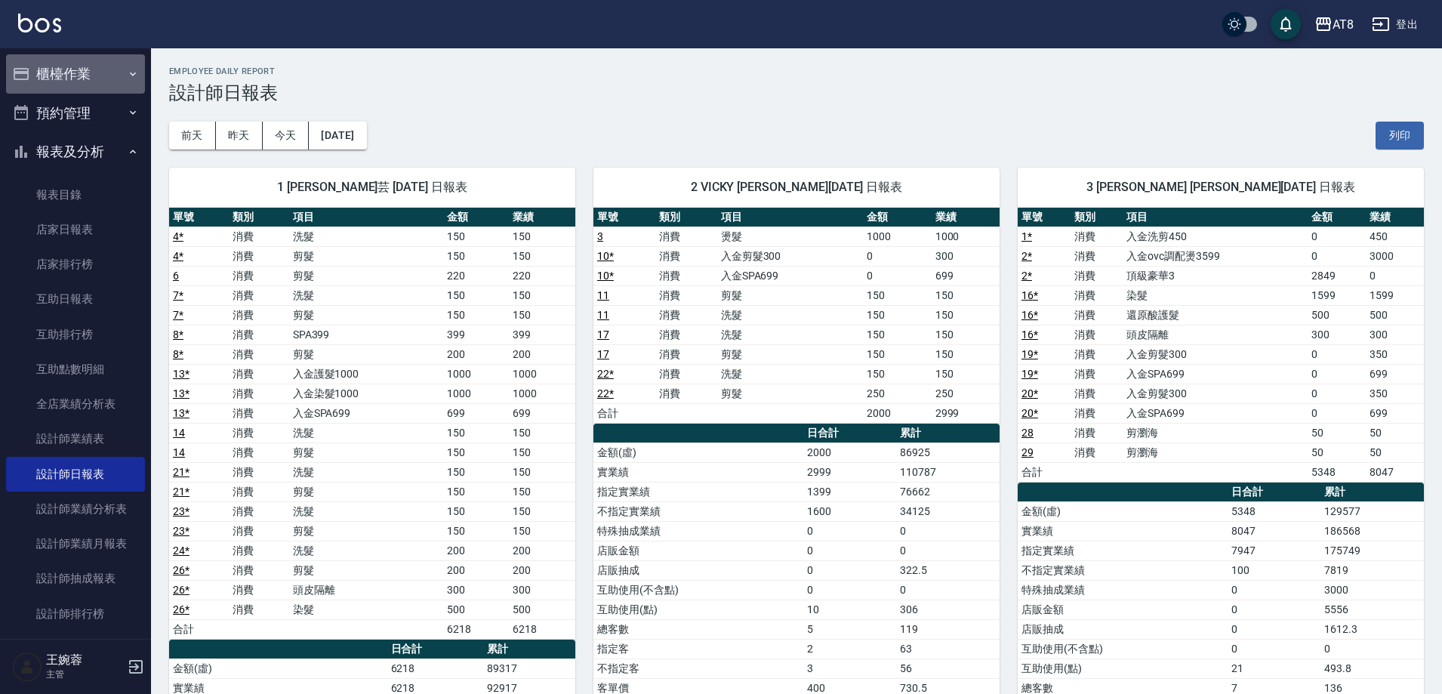
click at [88, 62] on button "櫃檯作業" at bounding box center [75, 73] width 139 height 39
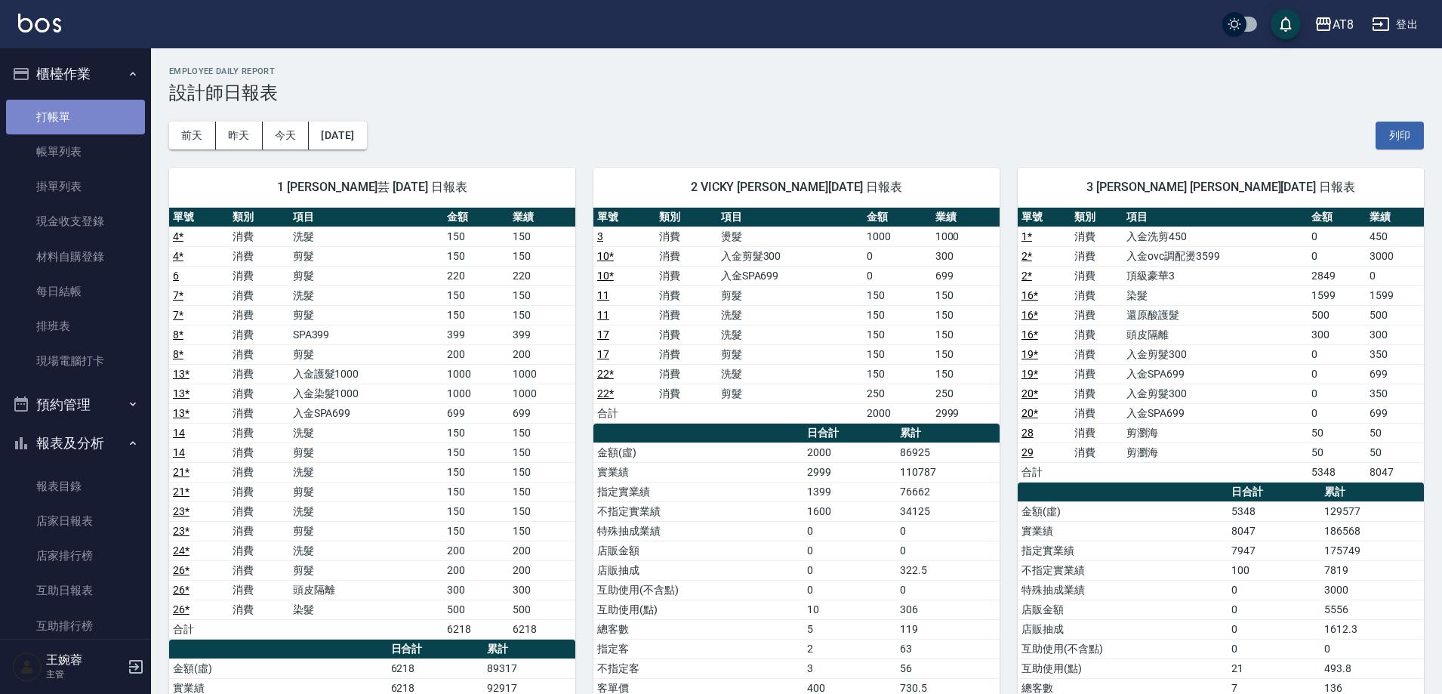
click at [92, 117] on link "打帳單" at bounding box center [75, 117] width 139 height 35
